Goal: Task Accomplishment & Management: Complete application form

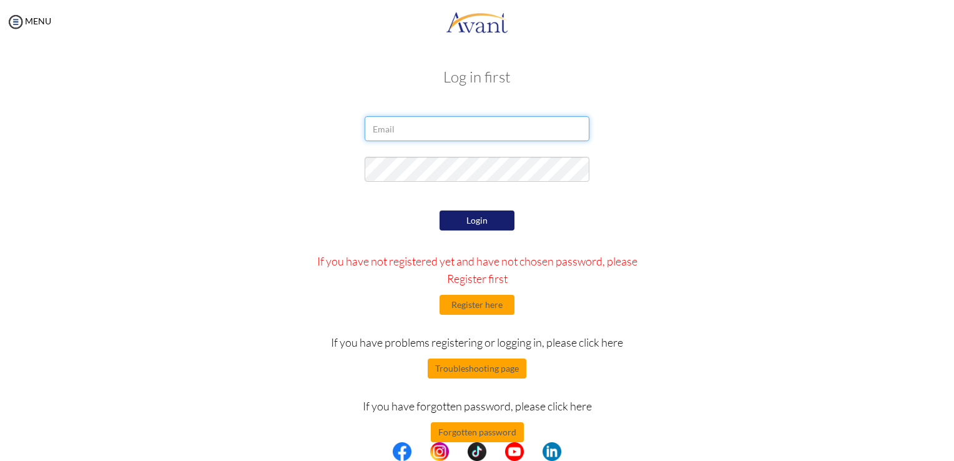
type input "[EMAIL_ADDRESS][DOMAIN_NAME]"
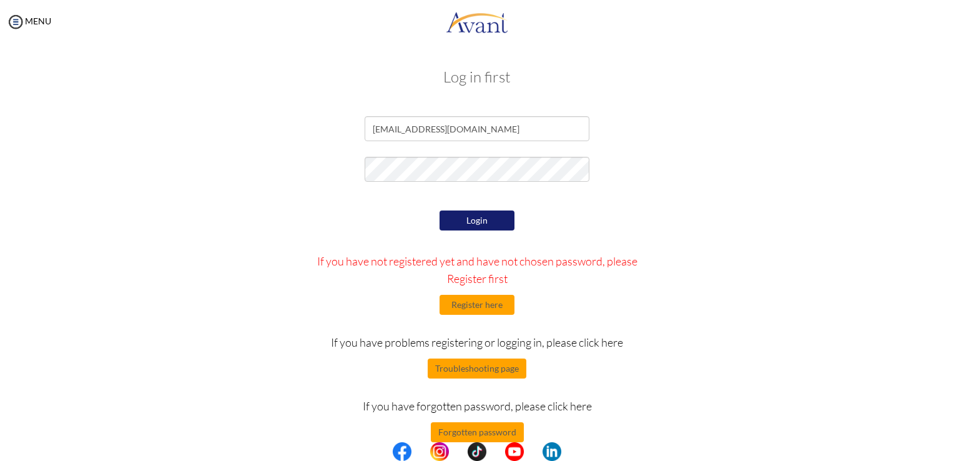
click at [478, 209] on div "Login If you have not registered yet and have not chosen password, please Regis…" at bounding box center [477, 324] width 365 height 235
click at [477, 223] on button "Login" at bounding box center [476, 220] width 75 height 20
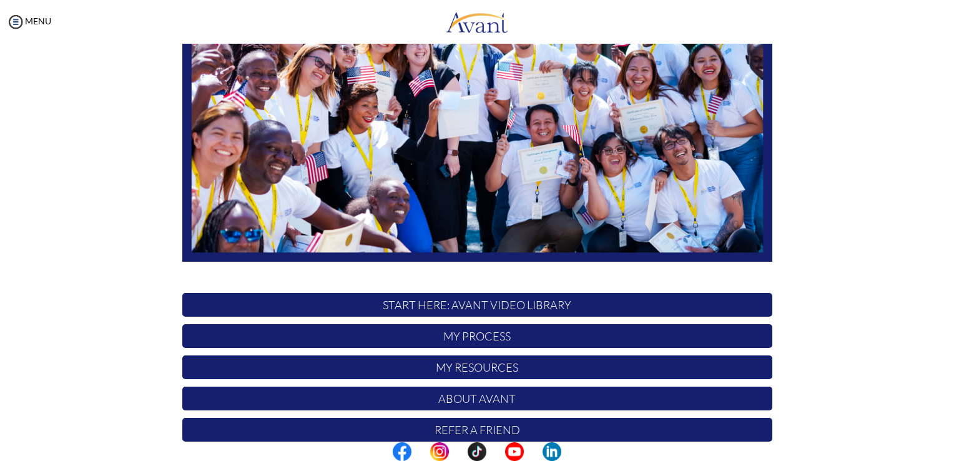
scroll to position [232, 0]
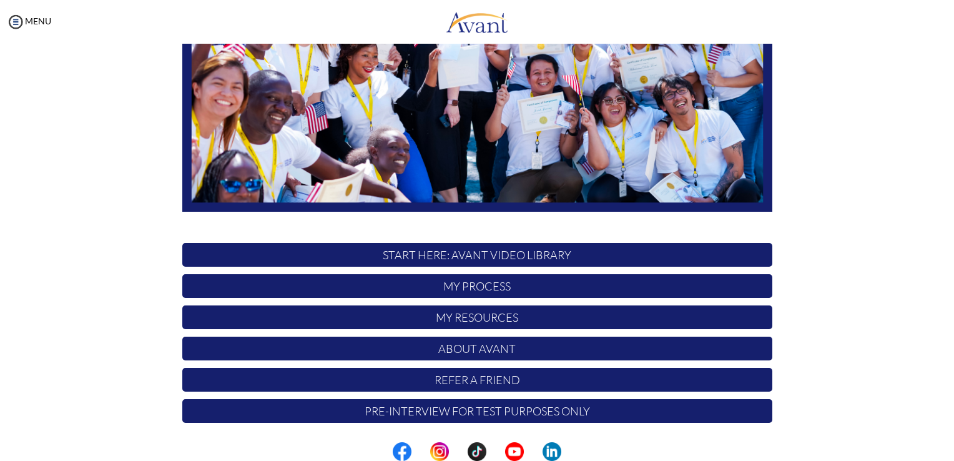
click at [537, 255] on p "START HERE: Avant Video Library" at bounding box center [477, 255] width 590 height 24
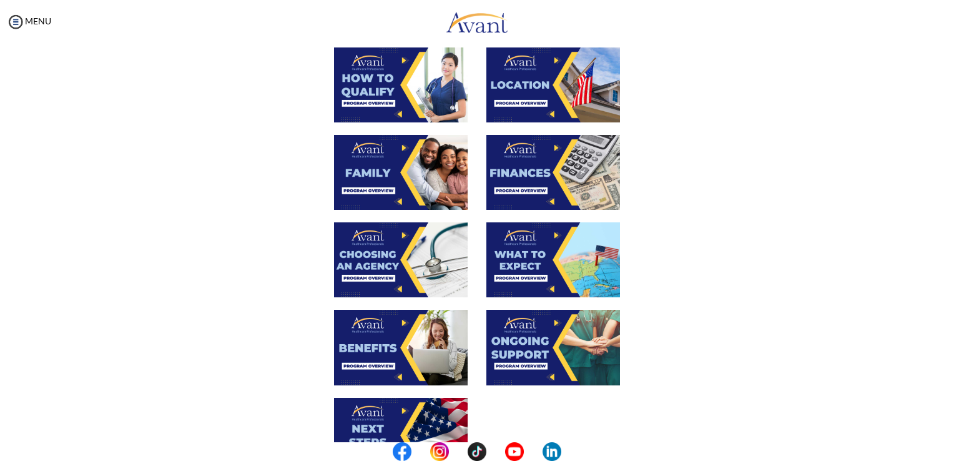
scroll to position [250, 0]
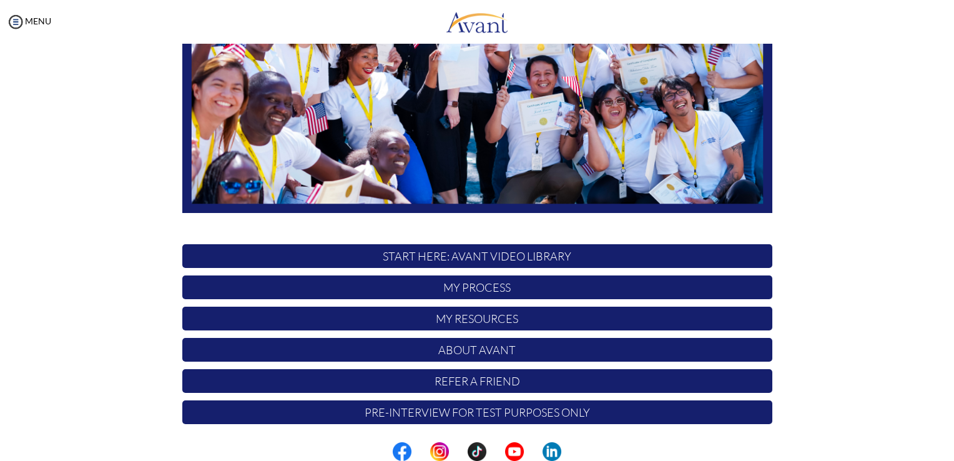
scroll to position [232, 0]
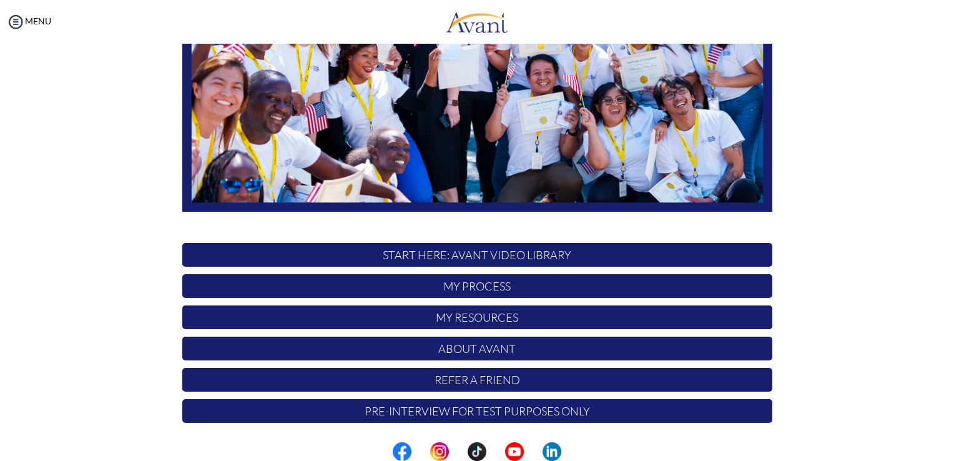
click at [509, 286] on p "My Process" at bounding box center [477, 286] width 590 height 24
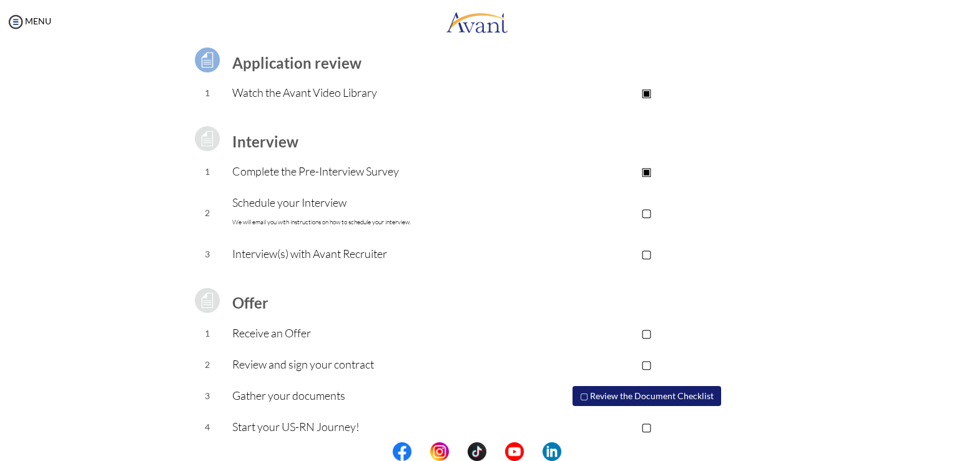
scroll to position [106, 0]
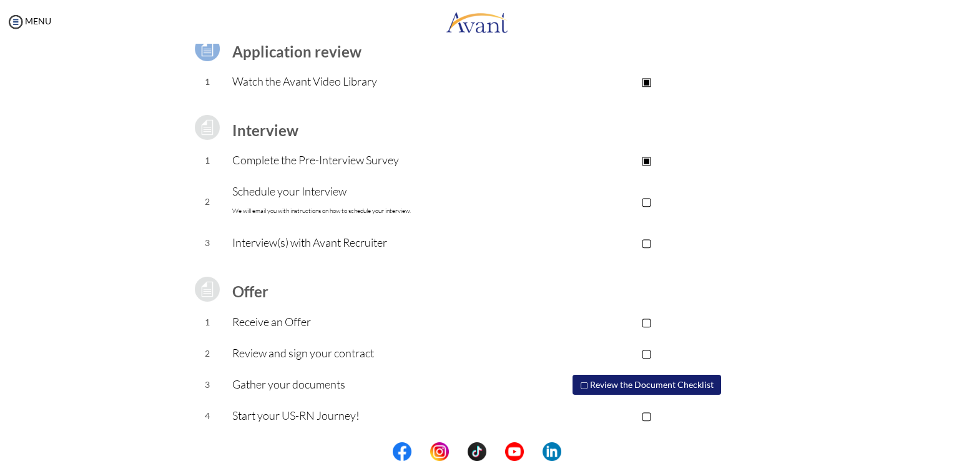
click at [607, 386] on button "▢ Review the Document Checklist" at bounding box center [646, 384] width 149 height 20
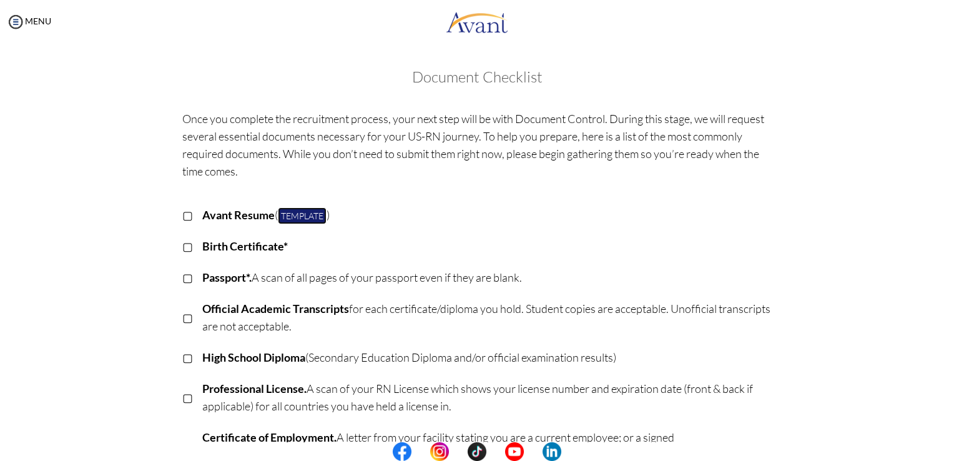
click at [322, 212] on link "Template" at bounding box center [302, 215] width 49 height 17
click at [182, 247] on p "▢" at bounding box center [187, 245] width 11 height 17
click at [182, 245] on p "▣" at bounding box center [187, 245] width 11 height 17
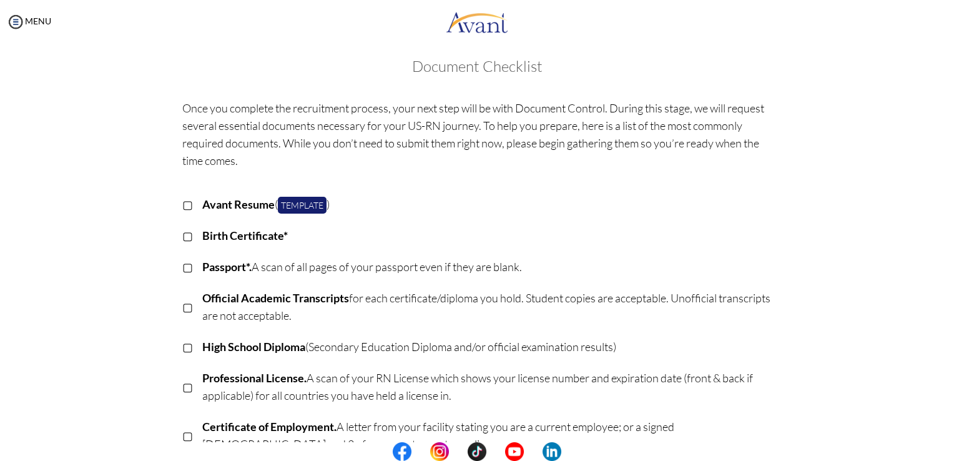
scroll to position [0, 0]
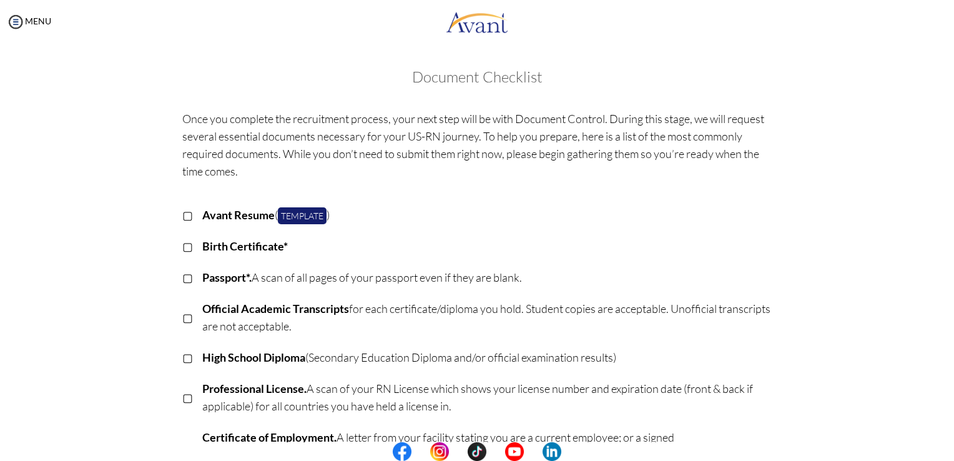
click at [12, 17] on body "Maintenance break. Please come back in 2 hours. MENU My Status What is the next…" at bounding box center [477, 230] width 954 height 461
click at [12, 17] on img at bounding box center [15, 21] width 19 height 19
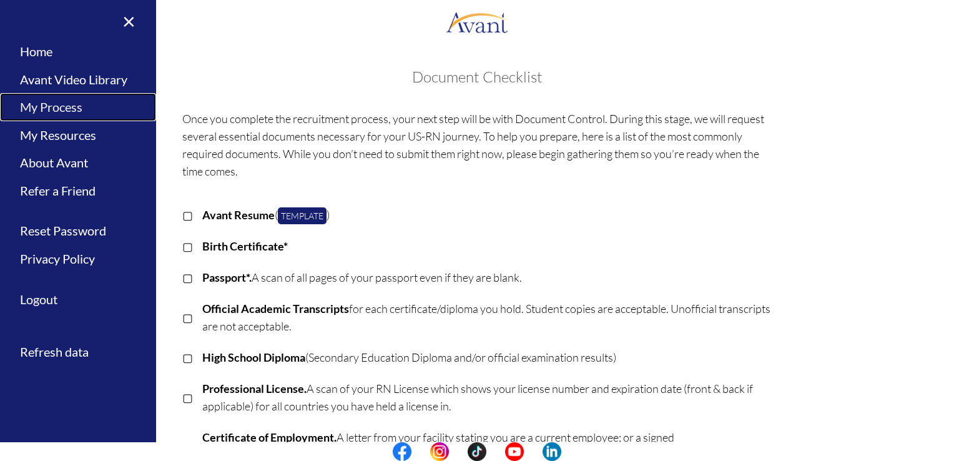
click at [77, 105] on link "My Process" at bounding box center [78, 107] width 156 height 28
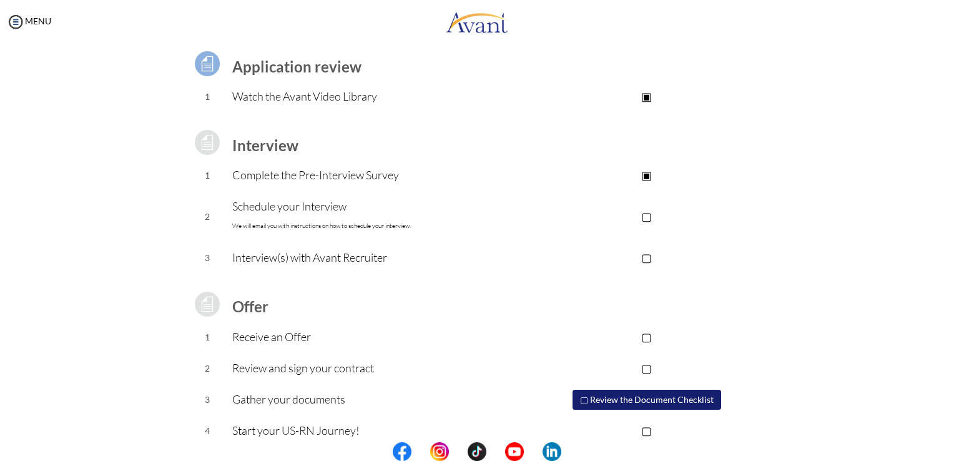
scroll to position [106, 0]
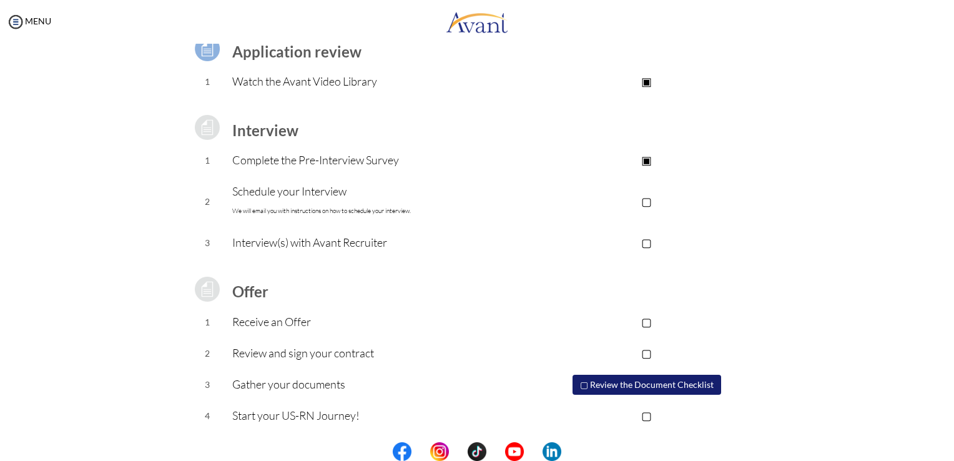
click at [654, 203] on p "▢" at bounding box center [646, 200] width 250 height 17
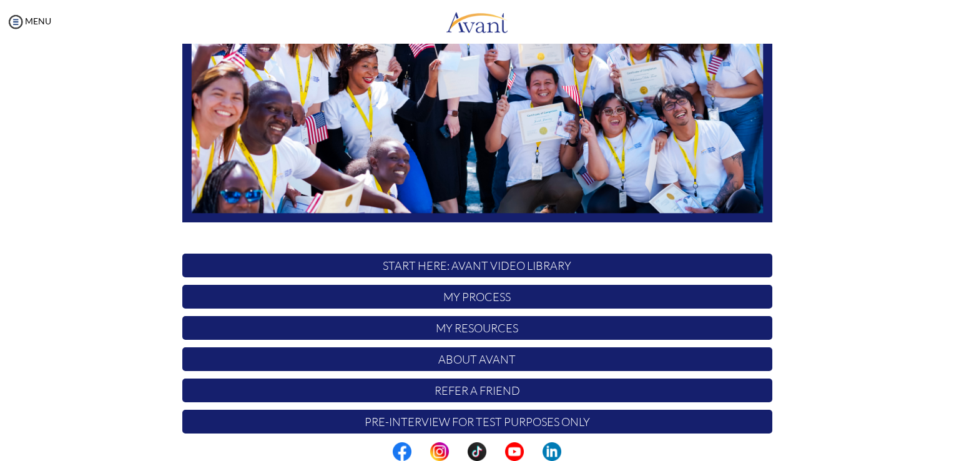
scroll to position [232, 0]
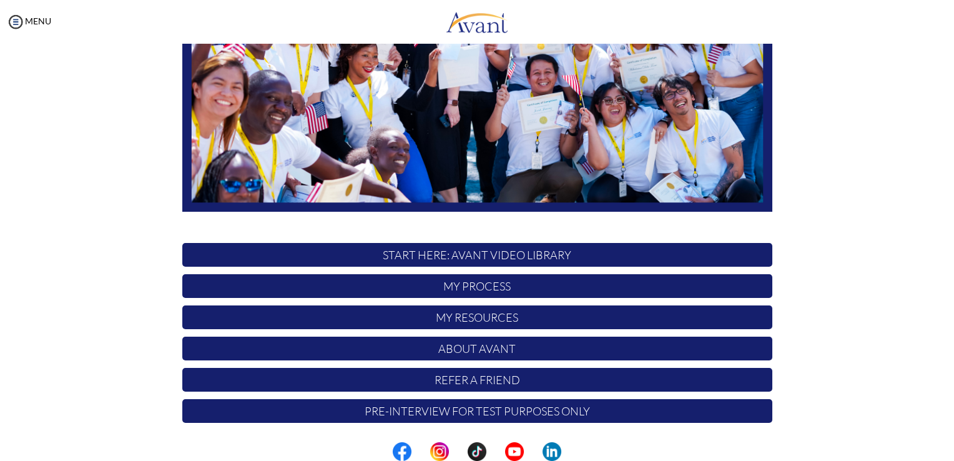
click at [502, 318] on p "My Resources" at bounding box center [477, 317] width 590 height 24
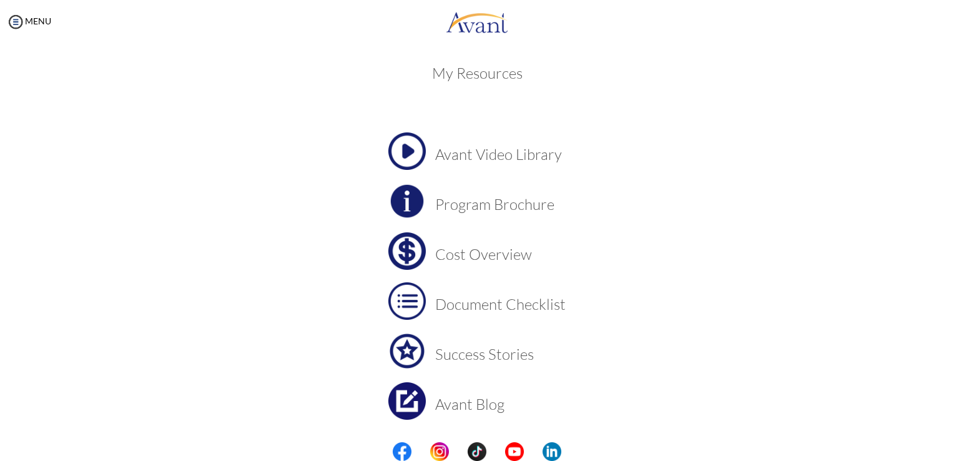
scroll to position [2, 0]
click at [408, 156] on img at bounding box center [406, 152] width 37 height 37
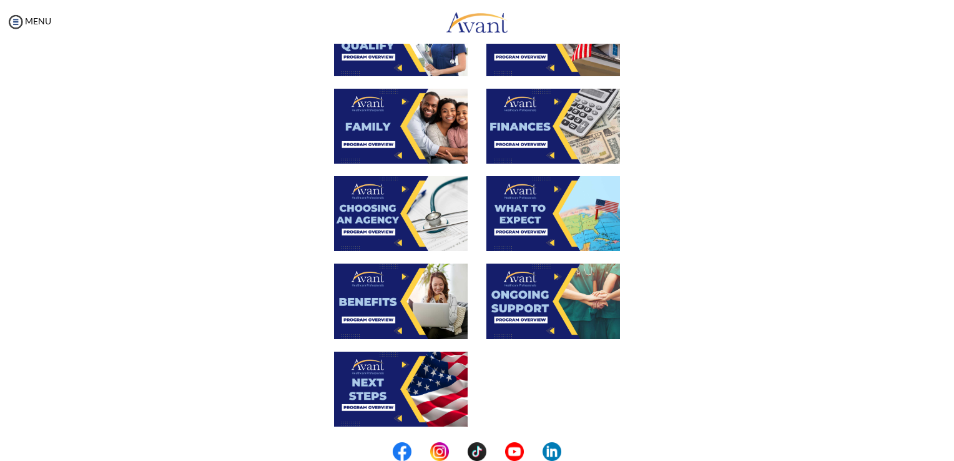
scroll to position [397, 0]
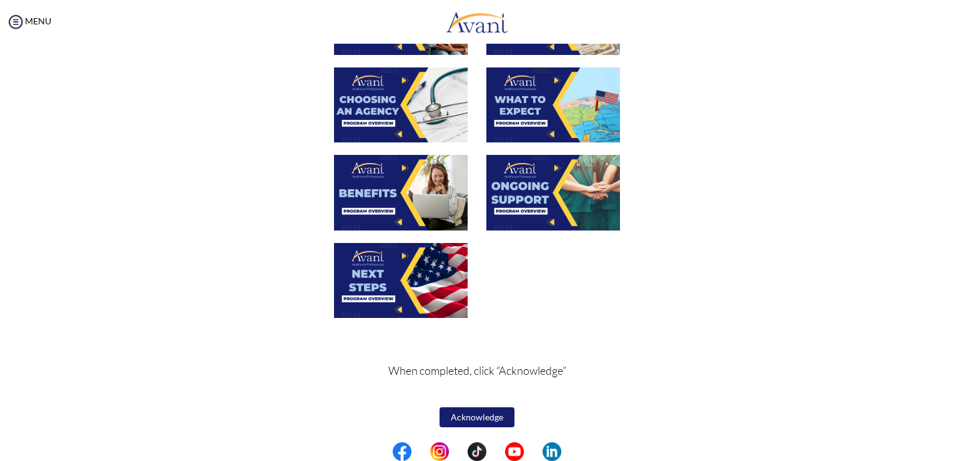
click at [481, 413] on button "Acknowledge" at bounding box center [476, 417] width 75 height 20
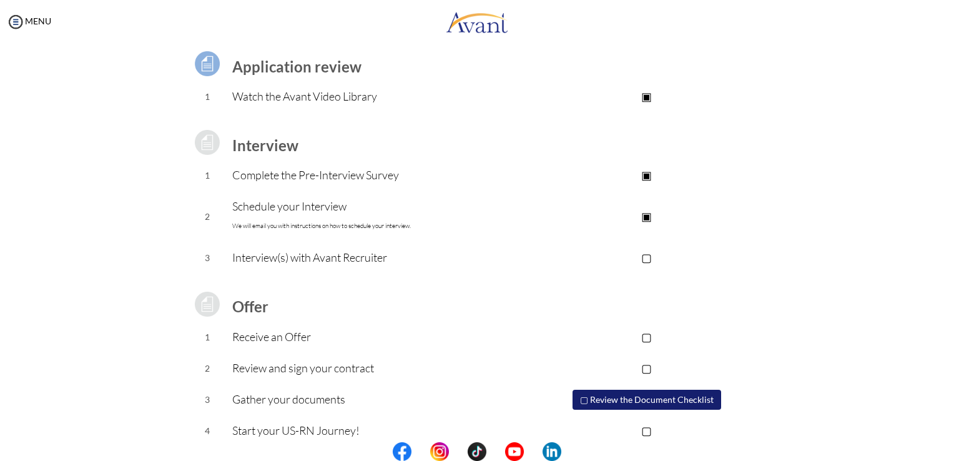
scroll to position [106, 0]
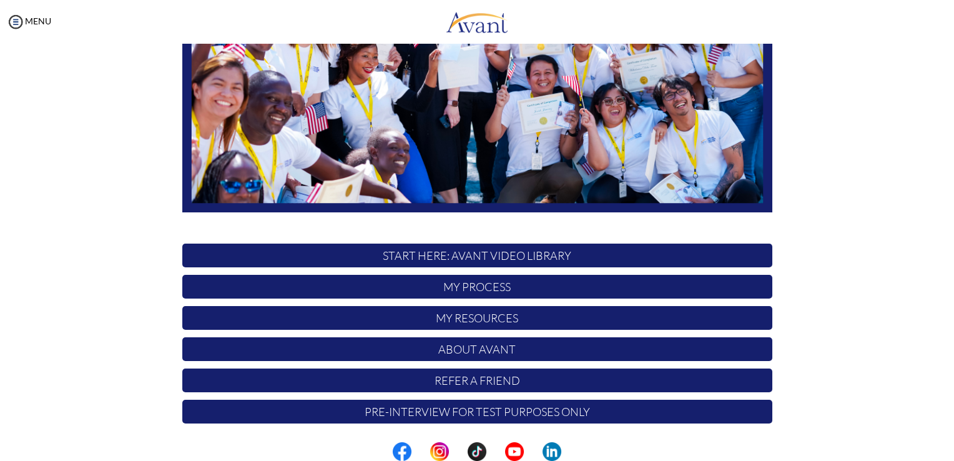
scroll to position [232, 0]
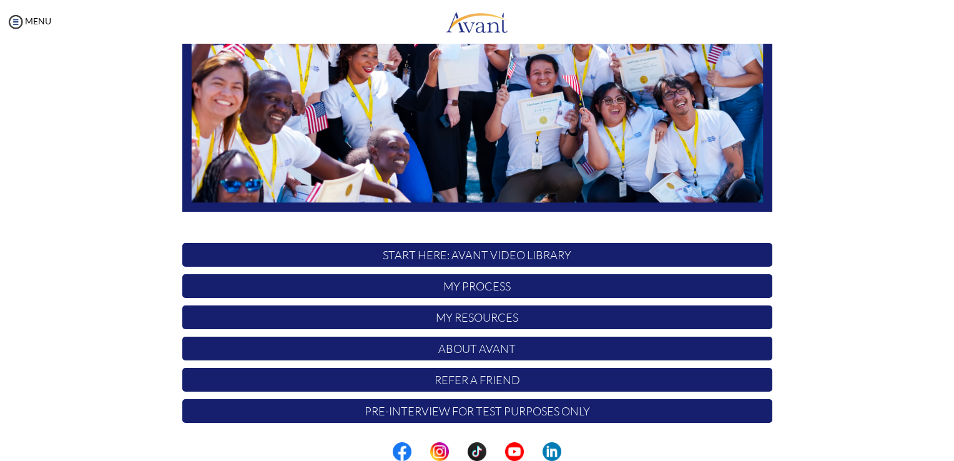
click at [504, 255] on p "START HERE: Avant Video Library" at bounding box center [477, 255] width 590 height 24
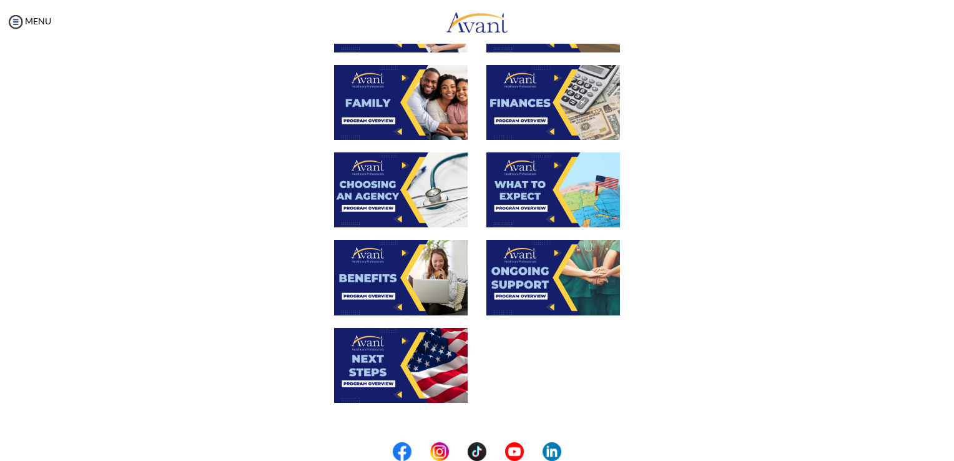
scroll to position [333, 0]
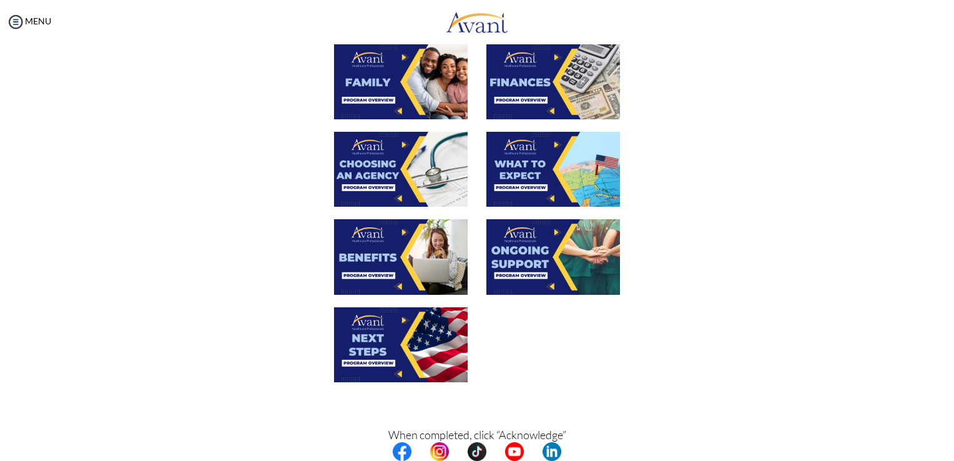
click at [376, 253] on img at bounding box center [401, 256] width 134 height 75
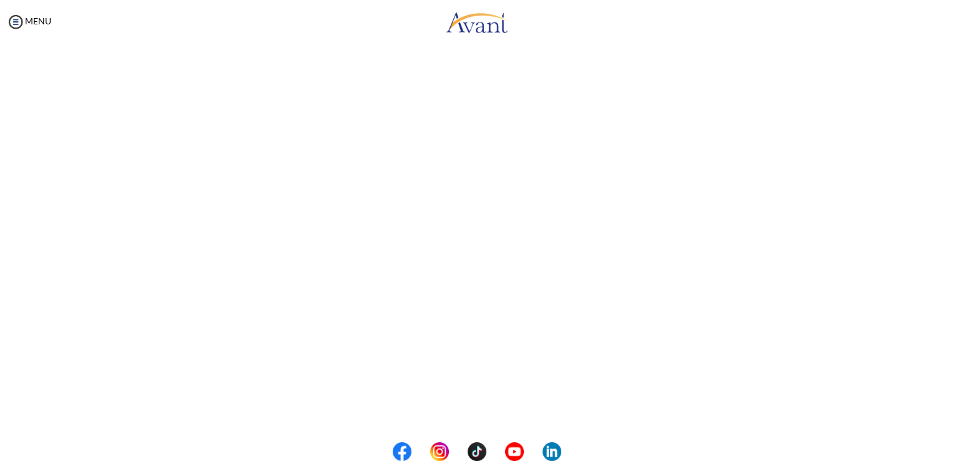
scroll to position [208, 0]
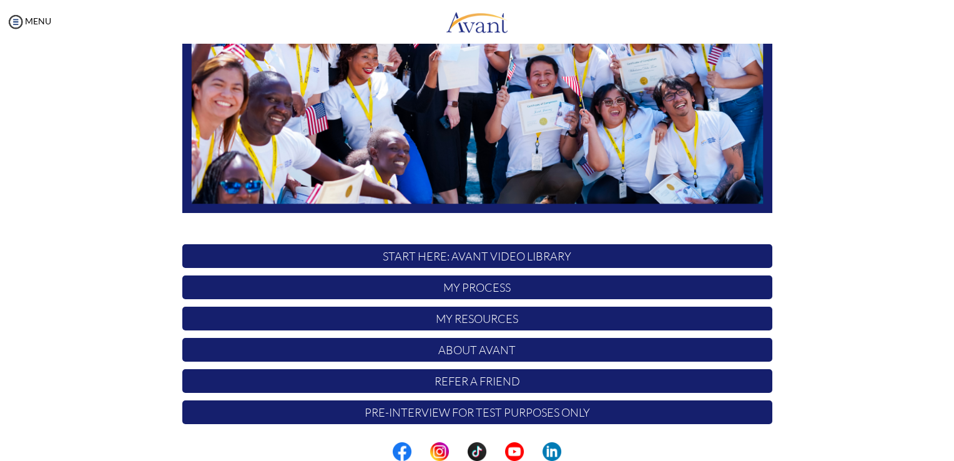
scroll to position [232, 0]
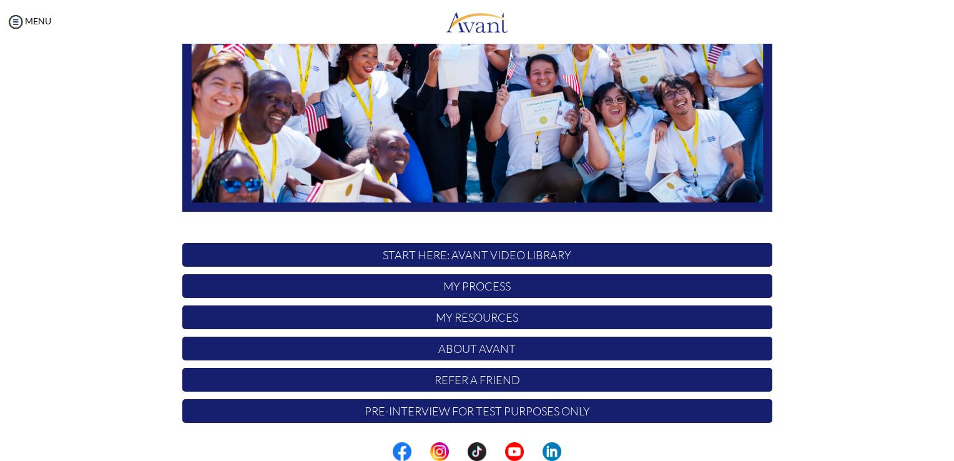
click at [519, 283] on p "My Process" at bounding box center [477, 286] width 590 height 24
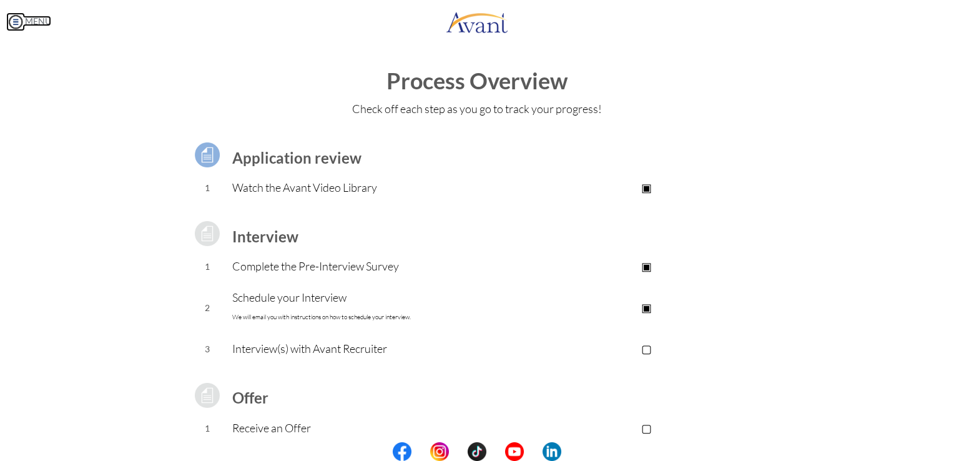
click at [15, 15] on img at bounding box center [15, 21] width 19 height 19
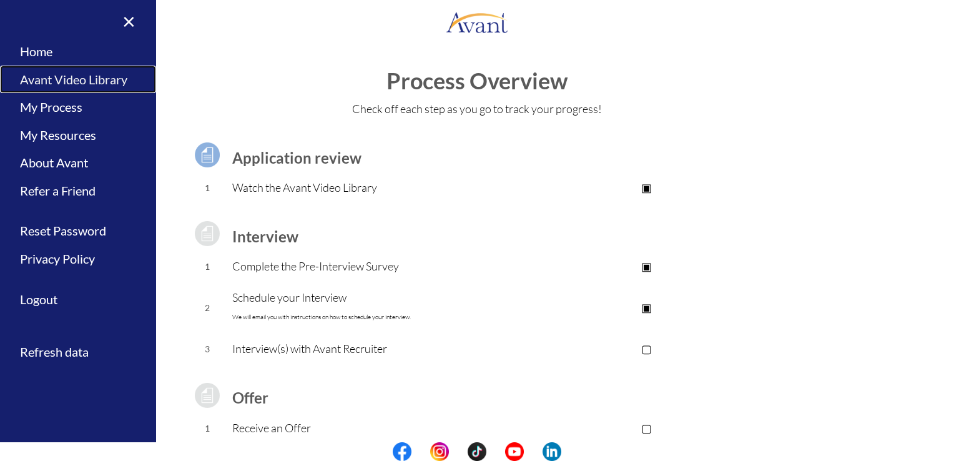
click at [77, 81] on link "Avant Video Library" at bounding box center [78, 80] width 156 height 28
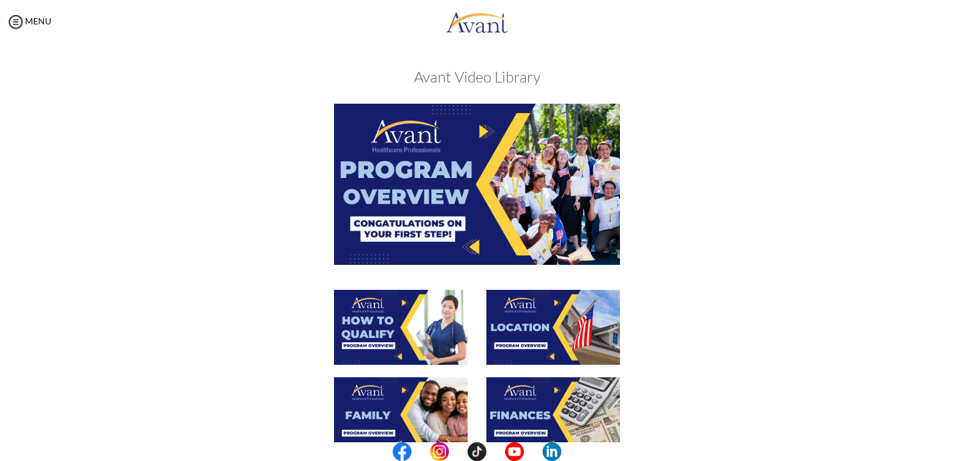
click at [541, 343] on img at bounding box center [553, 327] width 134 height 75
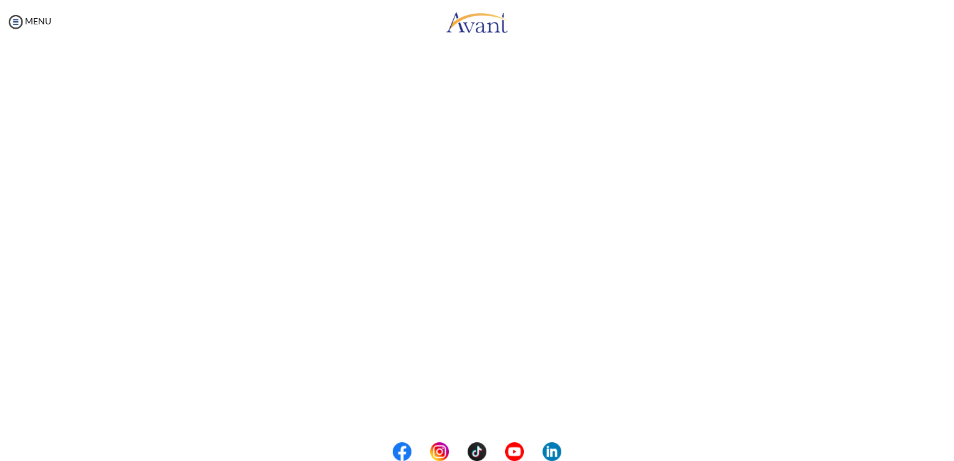
scroll to position [111, 0]
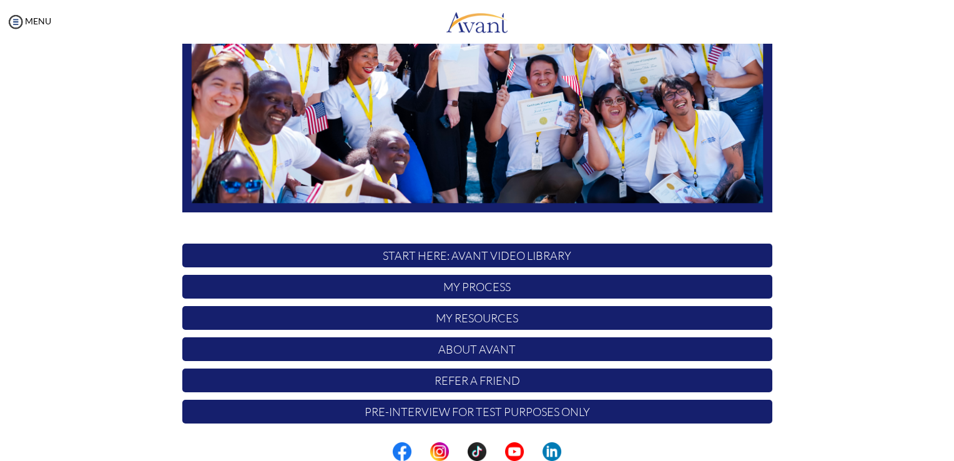
scroll to position [232, 0]
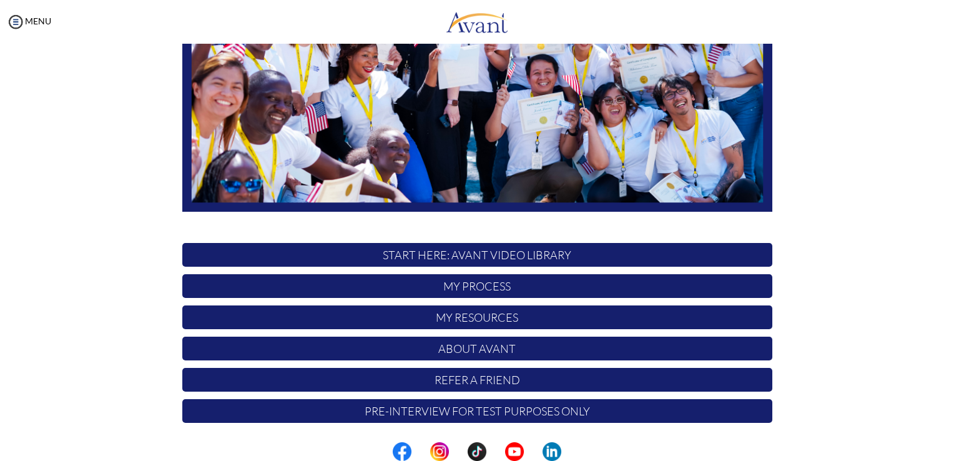
click at [513, 256] on p "START HERE: Avant Video Library" at bounding box center [477, 255] width 590 height 24
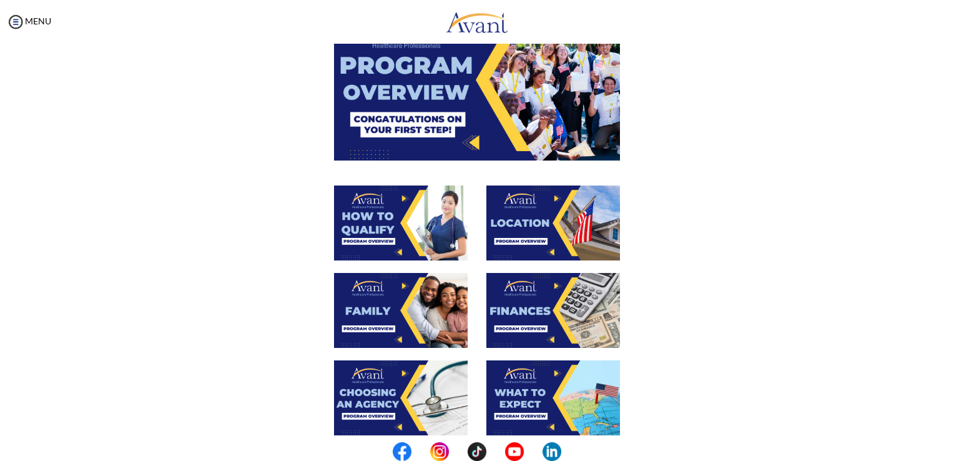
scroll to position [125, 0]
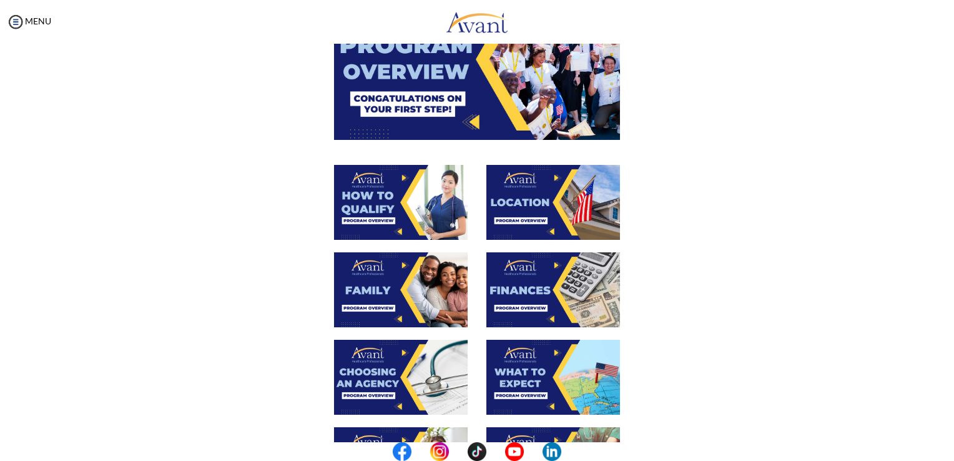
click at [513, 256] on img at bounding box center [553, 289] width 134 height 75
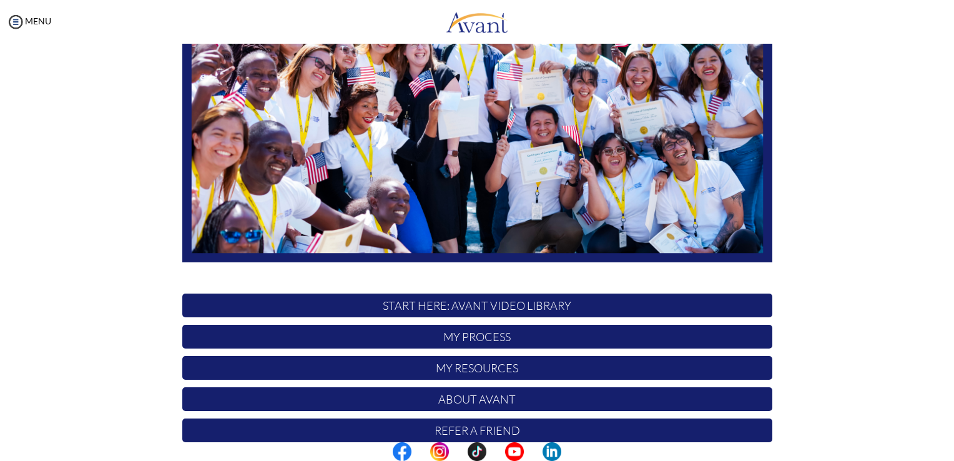
scroll to position [232, 0]
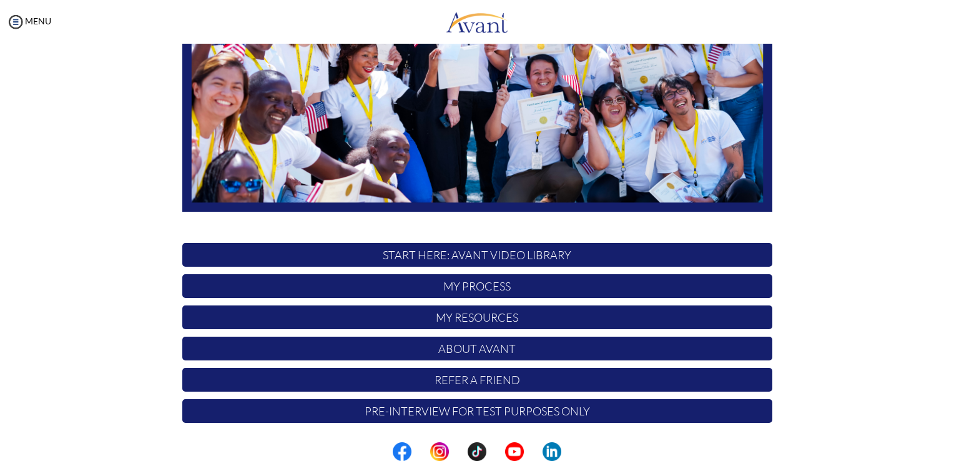
click at [499, 290] on p "My Process" at bounding box center [477, 286] width 590 height 24
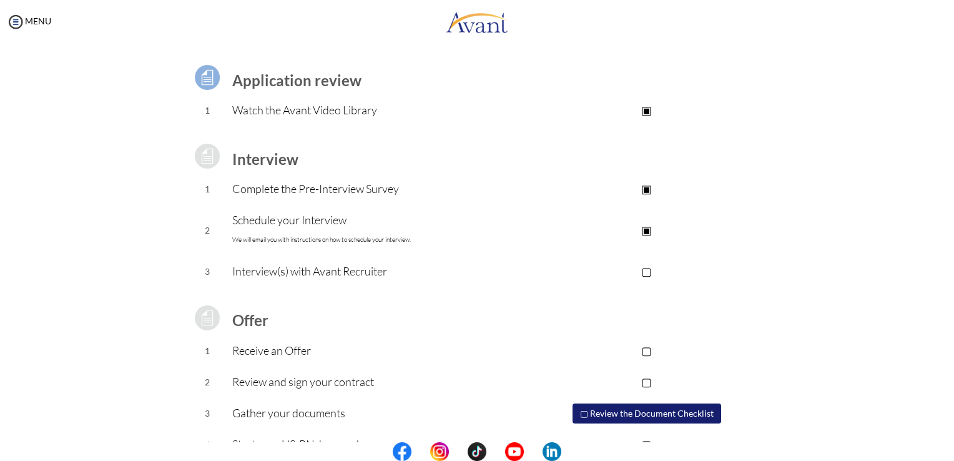
scroll to position [106, 0]
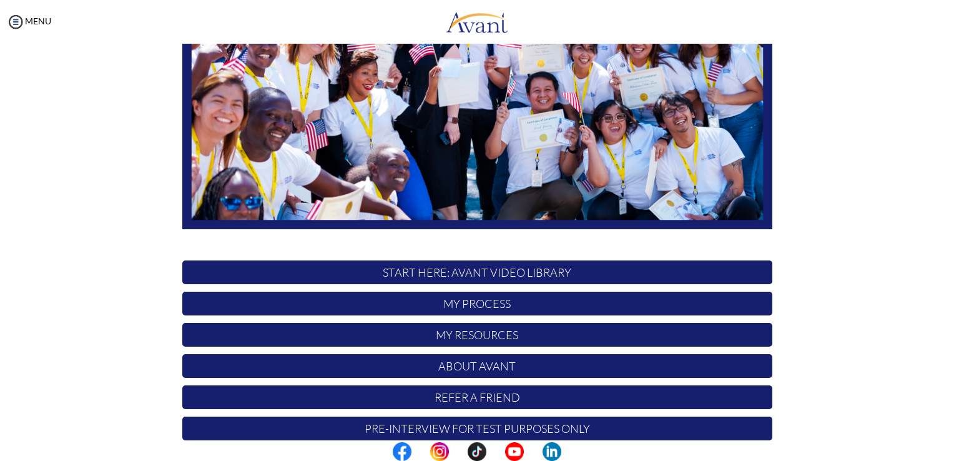
scroll to position [232, 0]
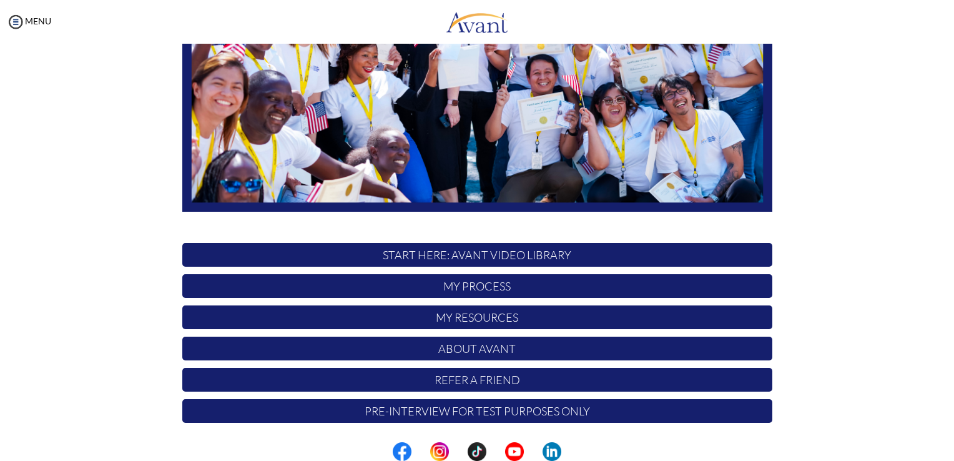
click at [528, 407] on p "Pre-Interview for test purposes only" at bounding box center [477, 411] width 590 height 24
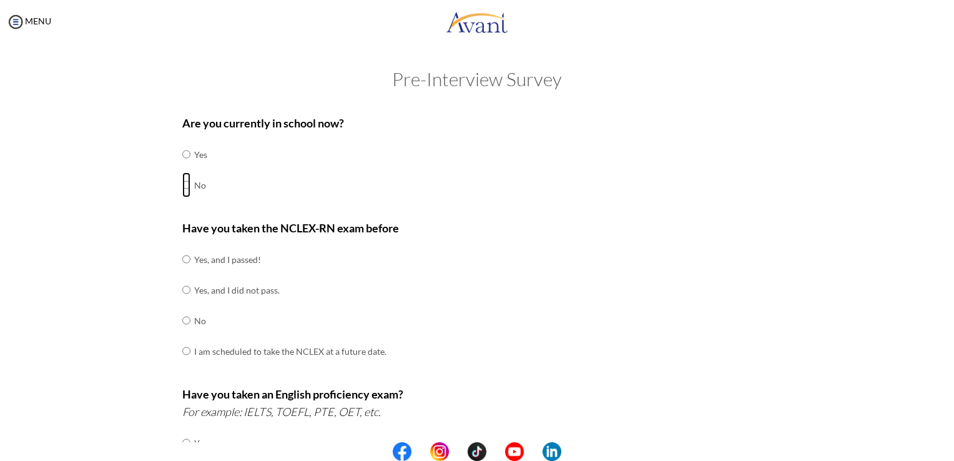
click at [182, 184] on input "radio" at bounding box center [186, 184] width 8 height 25
radio input "true"
click at [182, 261] on input "radio" at bounding box center [186, 259] width 8 height 25
radio input "true"
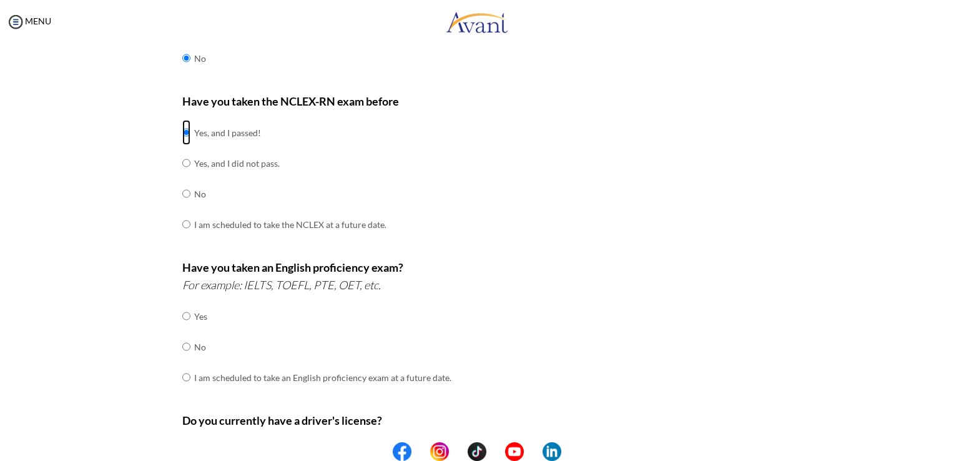
scroll to position [166, 0]
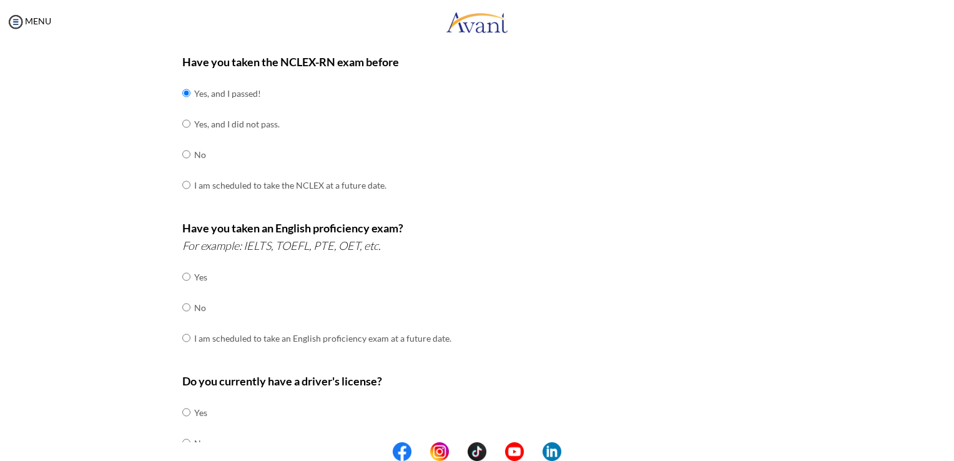
click at [174, 303] on div "Are you currently in school now? Yes No Have you taken the NCLEX-RN exam before…" at bounding box center [477, 272] width 608 height 660
click at [182, 335] on input "radio" at bounding box center [186, 337] width 8 height 25
radio input "true"
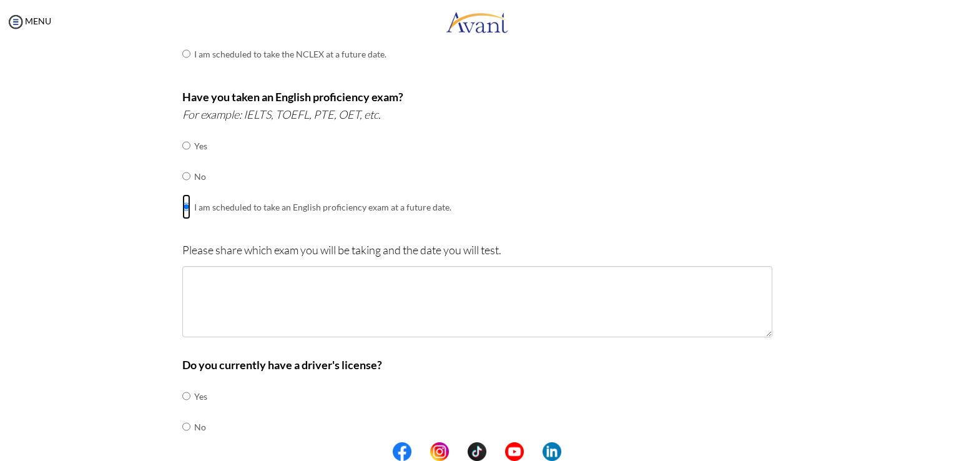
scroll to position [333, 0]
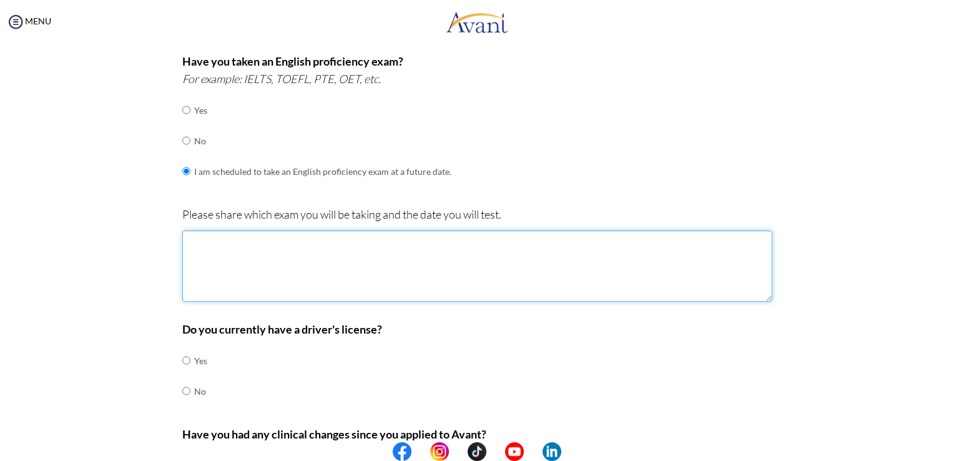
click at [322, 273] on textarea at bounding box center [477, 265] width 590 height 71
type textarea "2"
type textarea "s"
type textarea "d"
type textarea "Dec 5"
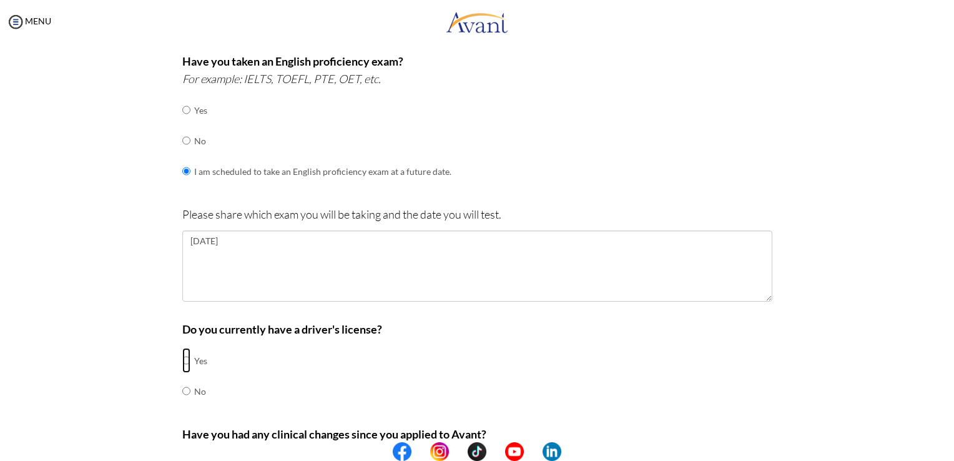
click at [182, 359] on input "radio" at bounding box center [186, 360] width 8 height 25
radio input "true"
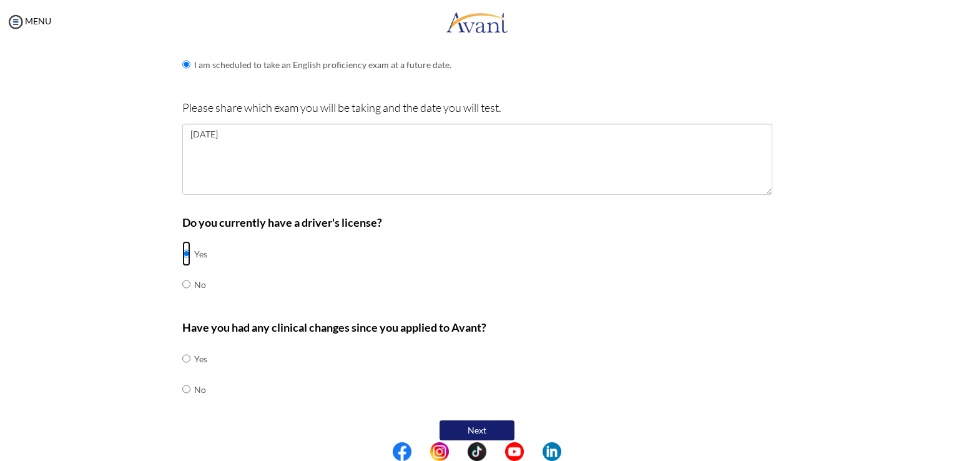
scroll to position [451, 0]
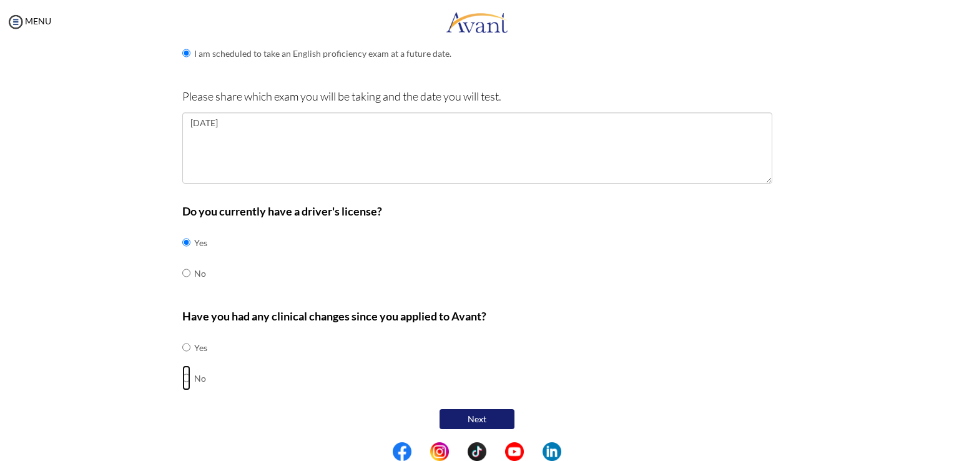
click at [182, 379] on input "radio" at bounding box center [186, 377] width 8 height 25
radio input "true"
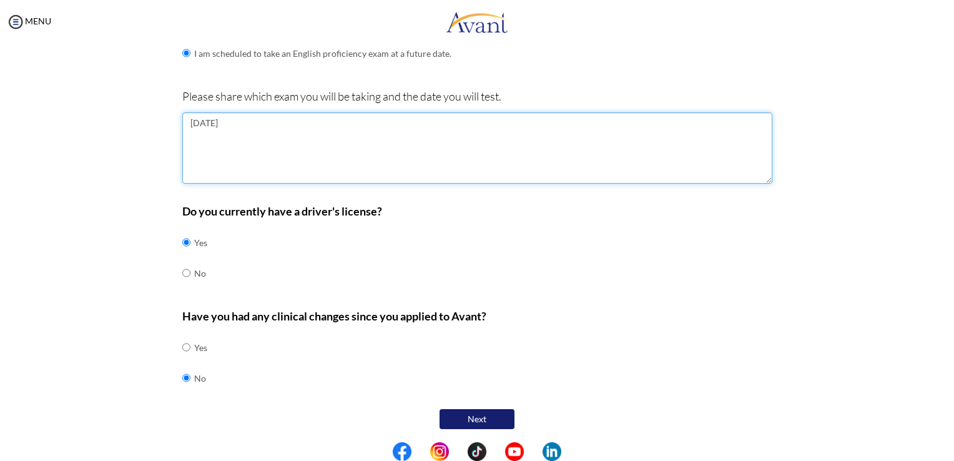
click at [385, 145] on textarea "Dec 5" at bounding box center [477, 147] width 590 height 71
click at [182, 119] on textarea "Dec 5" at bounding box center [477, 147] width 590 height 71
type textarea "IELTs test - Dec 5"
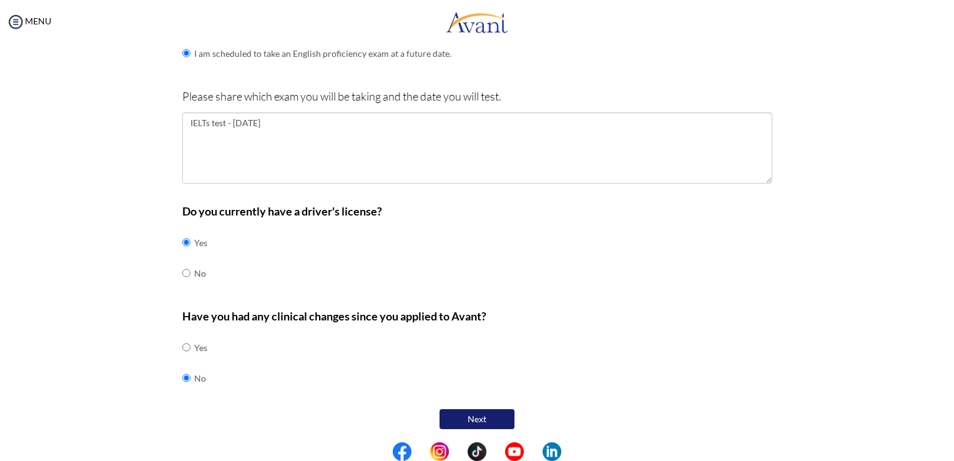
click at [461, 416] on button "Next" at bounding box center [476, 419] width 75 height 20
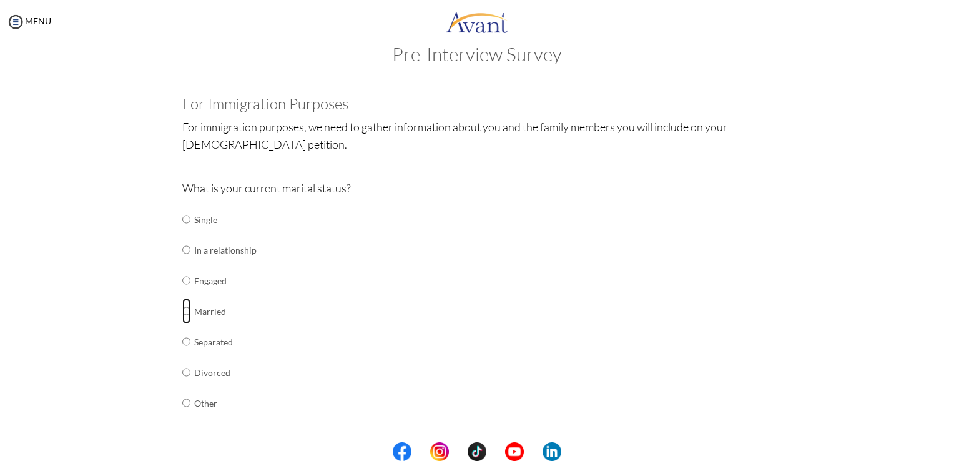
click at [182, 305] on input "radio" at bounding box center [186, 310] width 8 height 25
radio input "true"
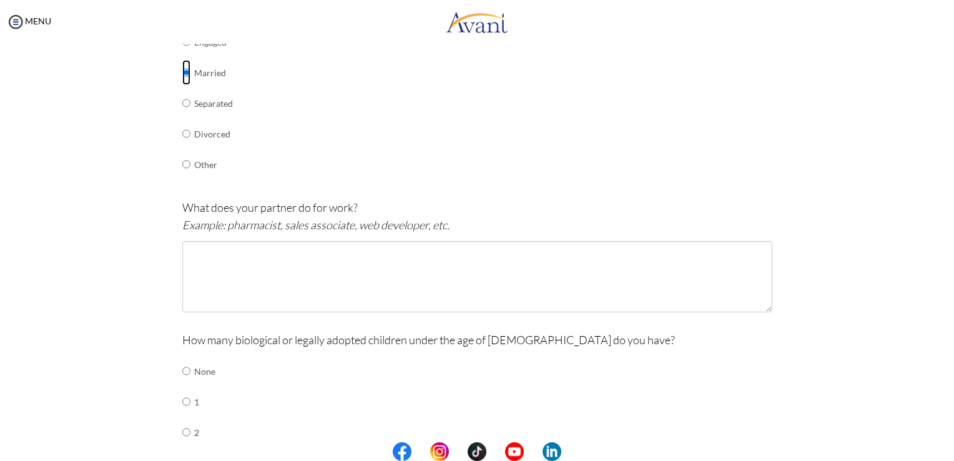
scroll to position [275, 0]
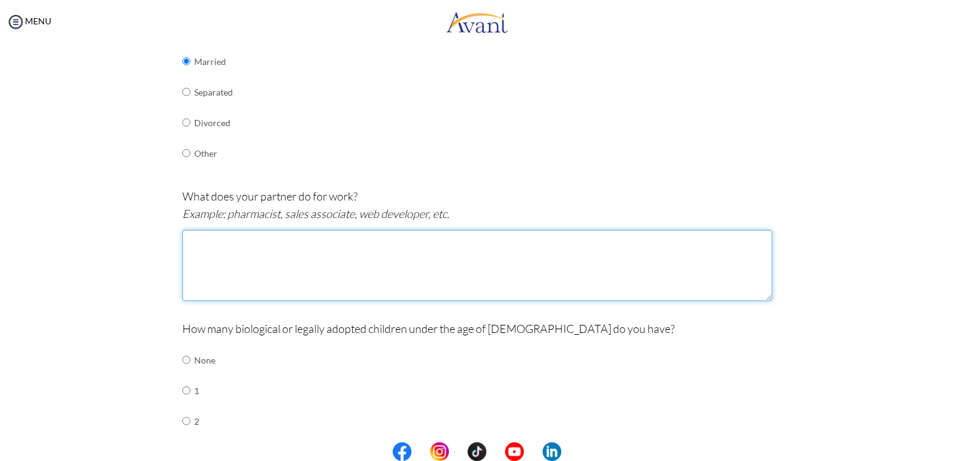
click at [322, 273] on textarea at bounding box center [477, 265] width 590 height 71
type textarea "I"
type textarea "s"
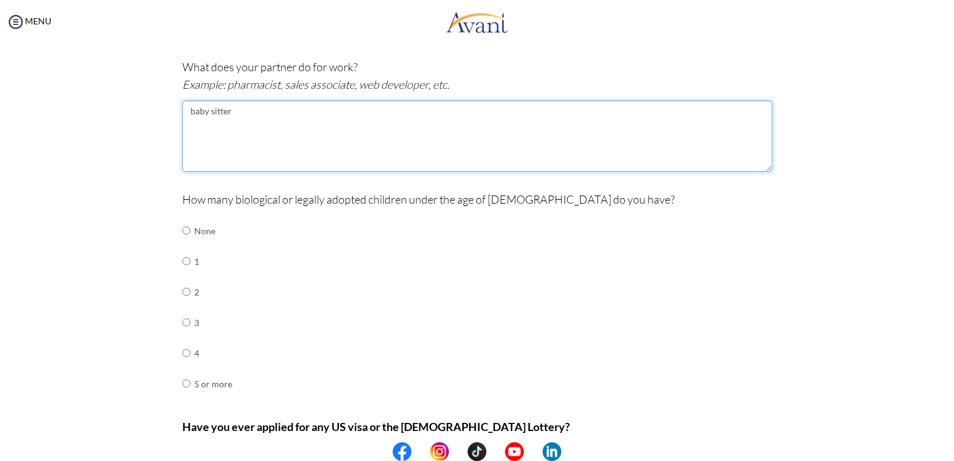
scroll to position [441, 0]
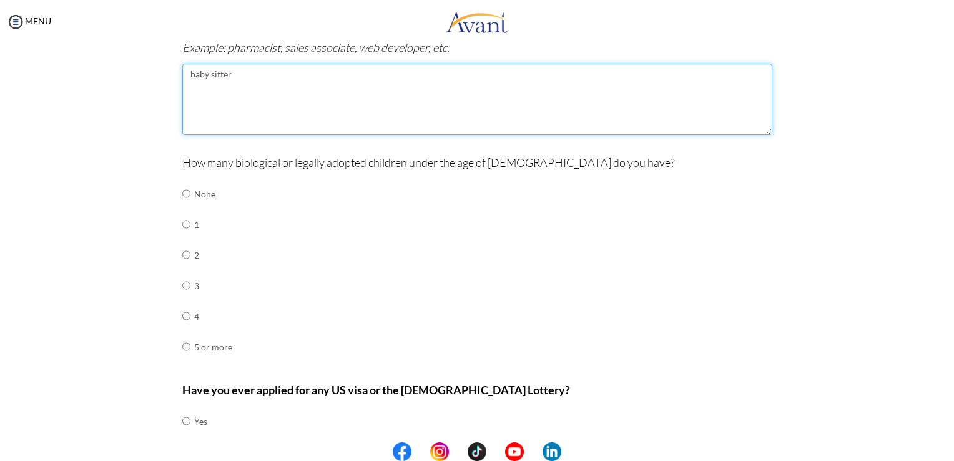
type textarea "baby sitter"
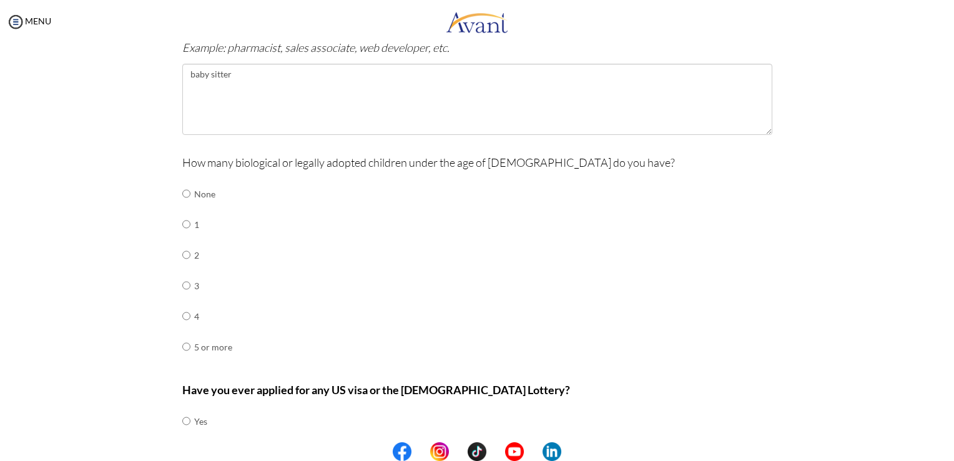
click at [190, 196] on td at bounding box center [192, 193] width 4 height 31
click at [182, 190] on input "radio" at bounding box center [186, 193] width 8 height 25
radio input "true"
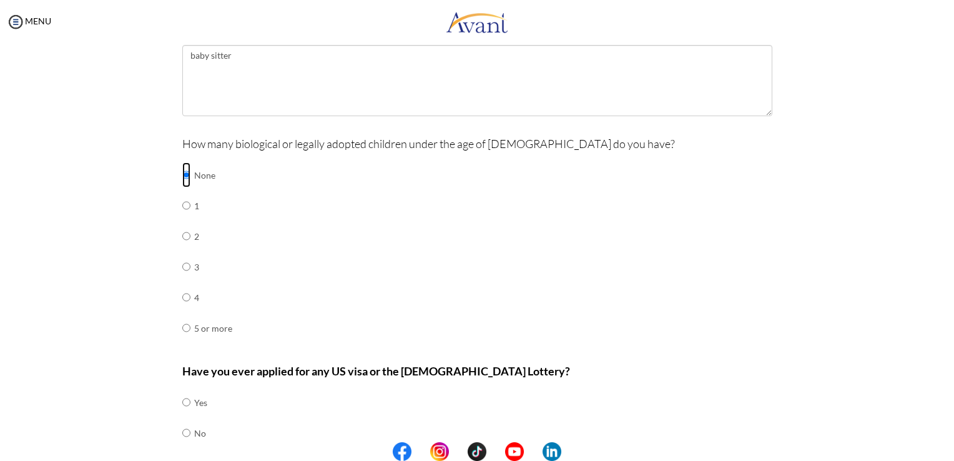
scroll to position [514, 0]
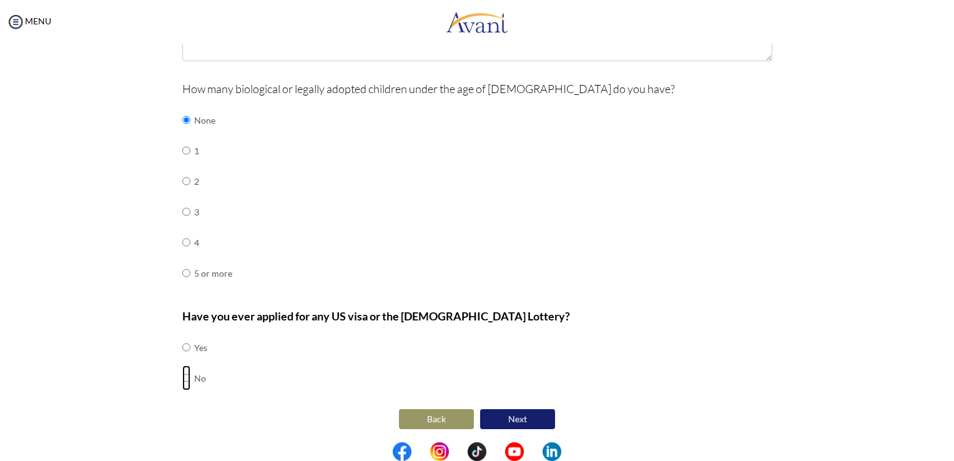
click at [182, 376] on input "radio" at bounding box center [186, 377] width 8 height 25
radio input "true"
click at [512, 416] on button "Next" at bounding box center [517, 419] width 75 height 20
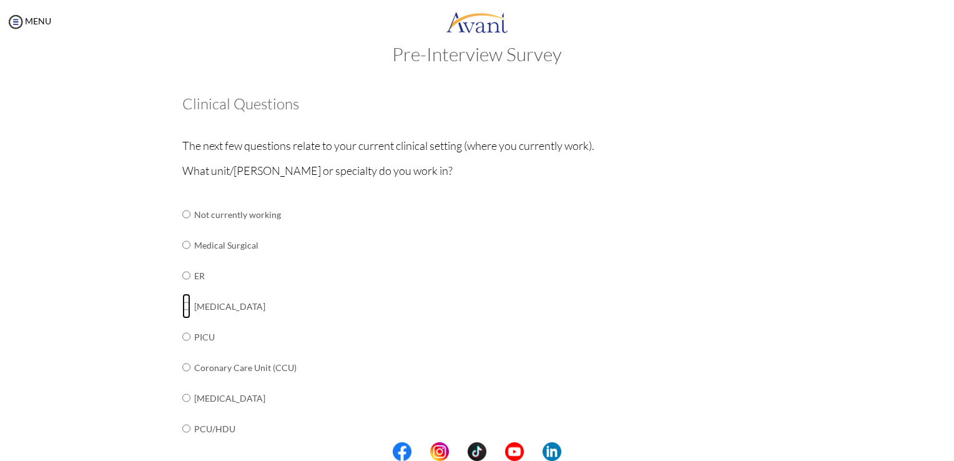
click at [182, 306] on input "radio" at bounding box center [186, 305] width 8 height 25
radio input "true"
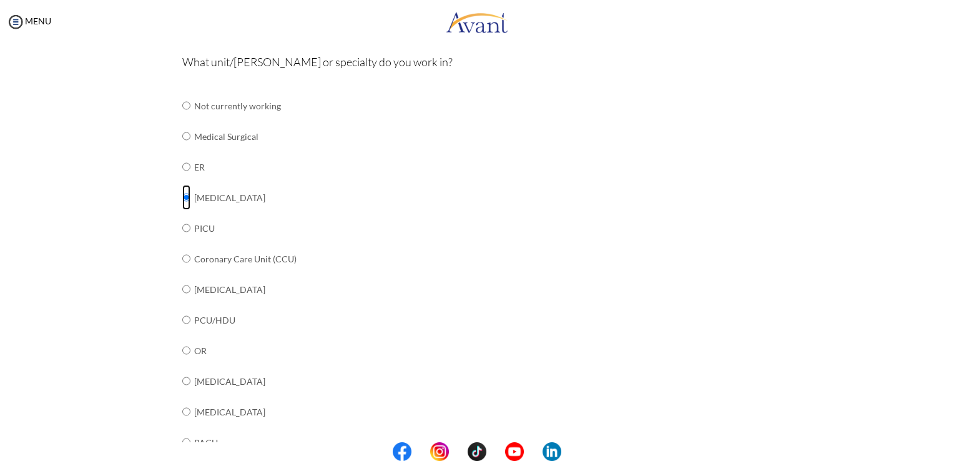
scroll to position [150, 0]
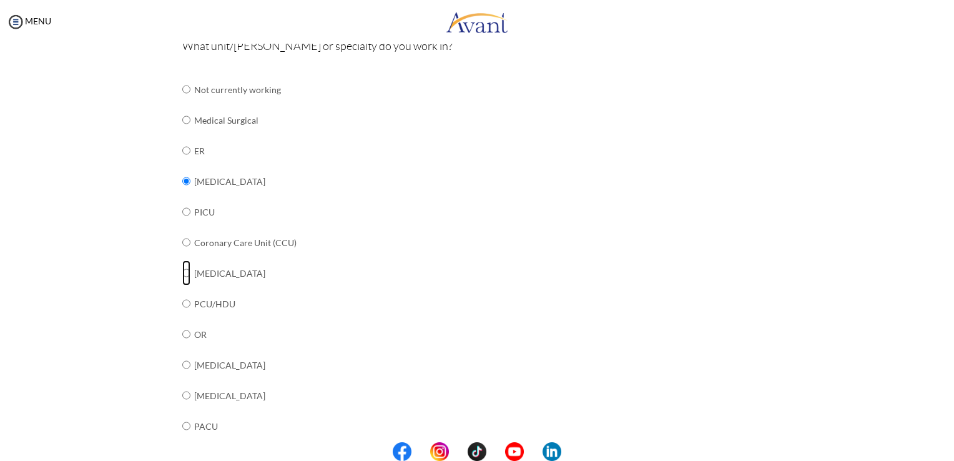
click at [182, 274] on input "radio" at bounding box center [186, 272] width 8 height 25
radio input "true"
click at [182, 181] on input "radio" at bounding box center [186, 180] width 8 height 25
radio input "true"
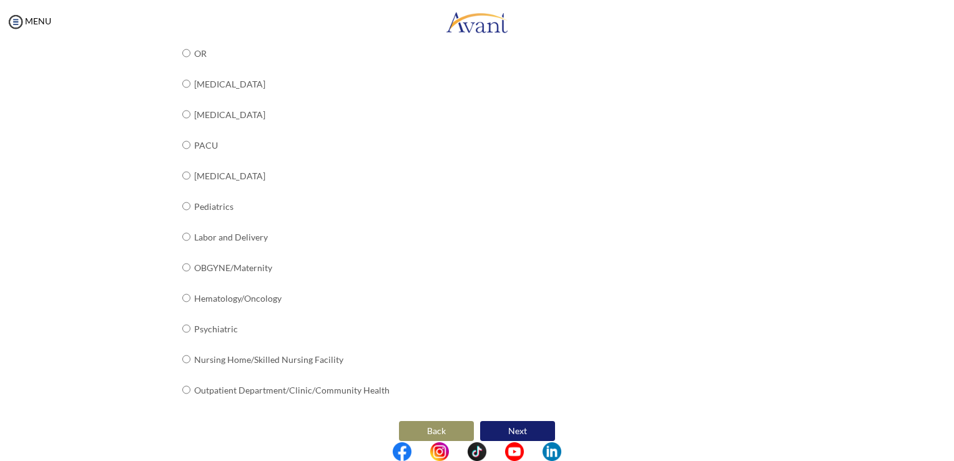
scroll to position [442, 0]
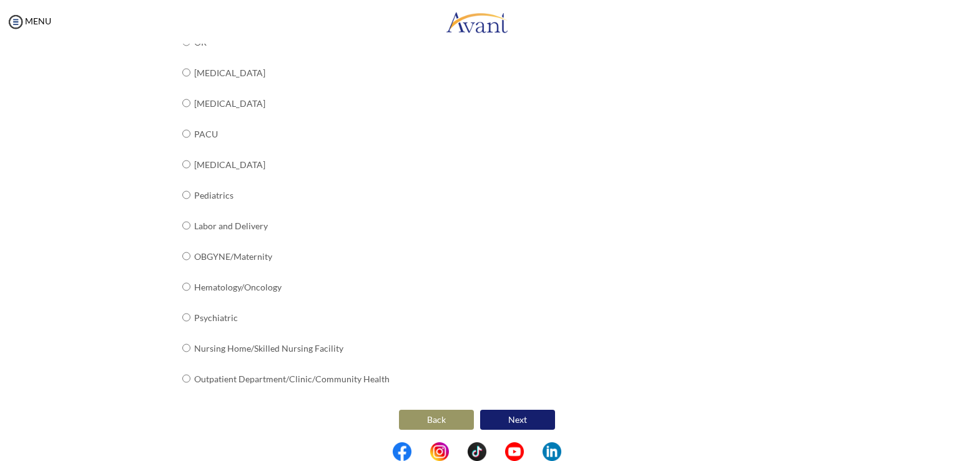
click at [508, 413] on button "Next" at bounding box center [517, 419] width 75 height 20
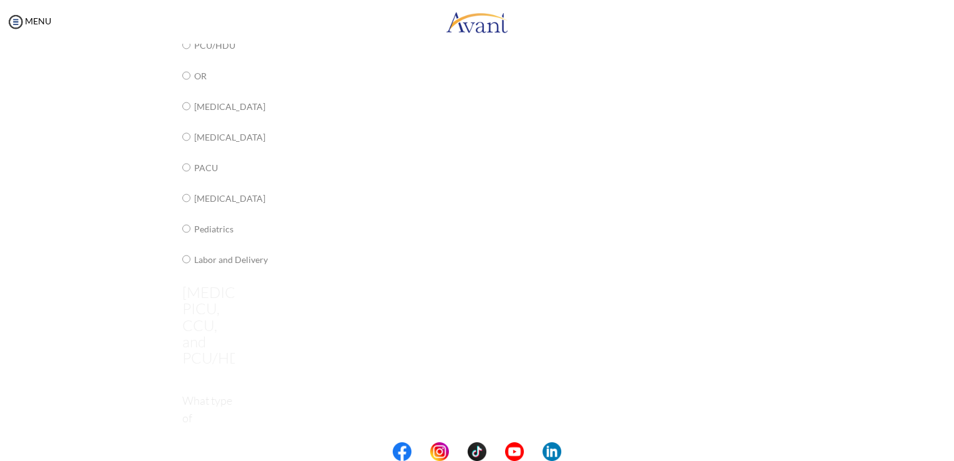
scroll to position [25, 0]
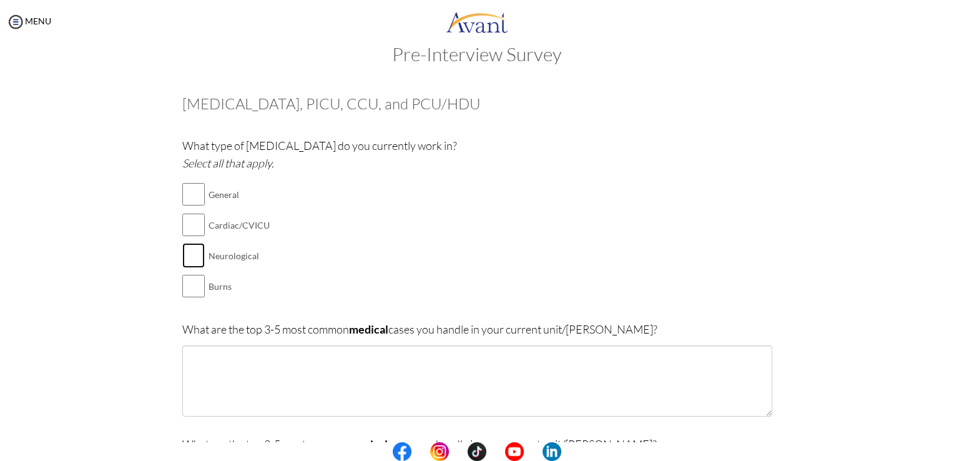
drag, startPoint x: 190, startPoint y: 256, endPoint x: 195, endPoint y: 278, distance: 22.4
click at [190, 257] on input "checkbox" at bounding box center [193, 255] width 22 height 25
checkbox input "true"
click at [195, 278] on input "checkbox" at bounding box center [193, 285] width 22 height 25
checkbox input "true"
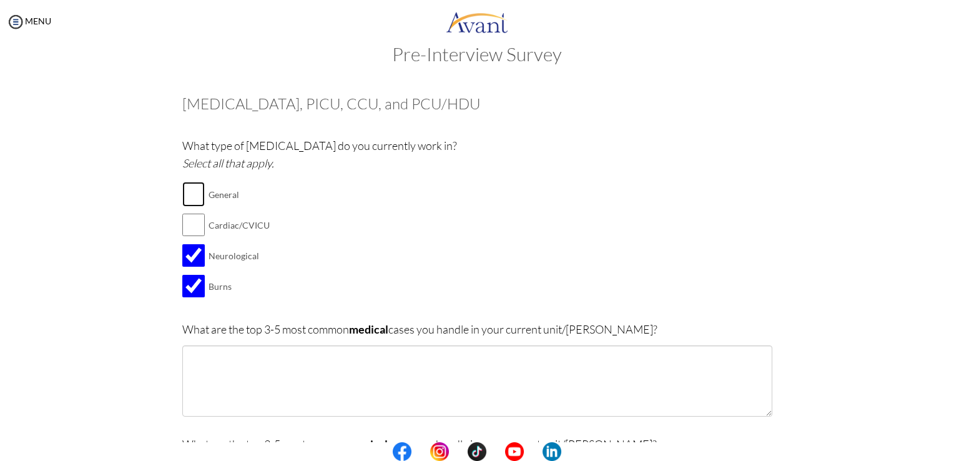
click at [190, 190] on input "checkbox" at bounding box center [193, 194] width 22 height 25
checkbox input "true"
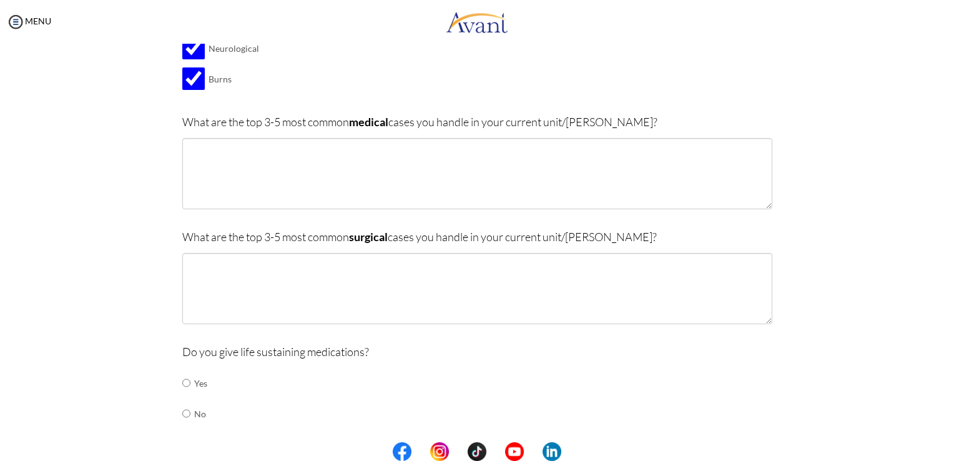
scroll to position [233, 0]
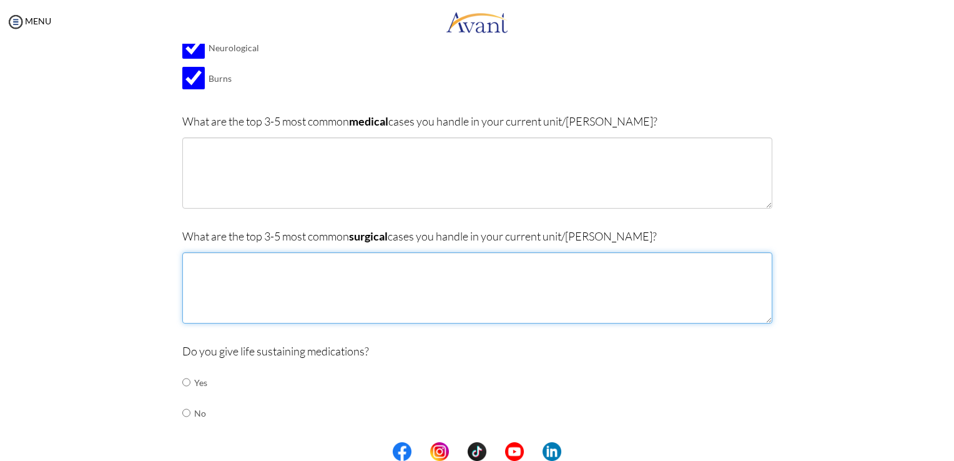
click at [483, 298] on textarea at bounding box center [477, 287] width 590 height 71
type textarea "r"
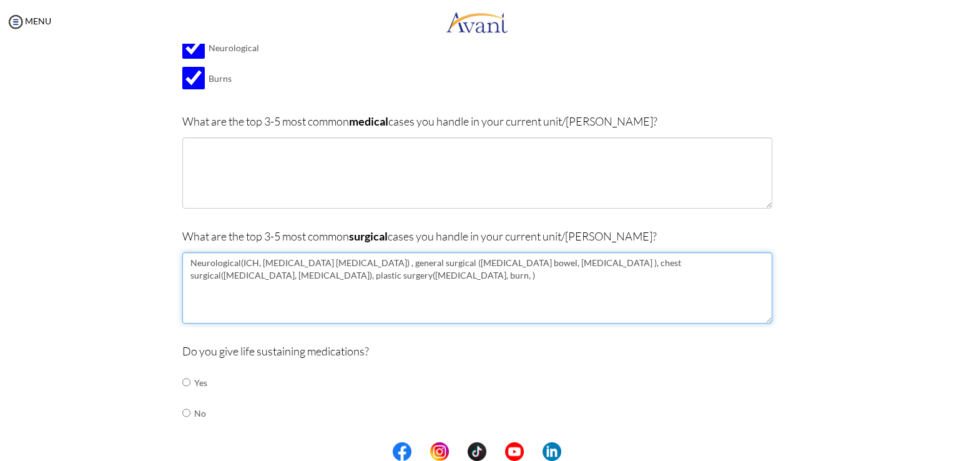
type textarea "Neurological(ICH, Aneurysm rupture) , general surgical (ischemia bowel, ileus )…"
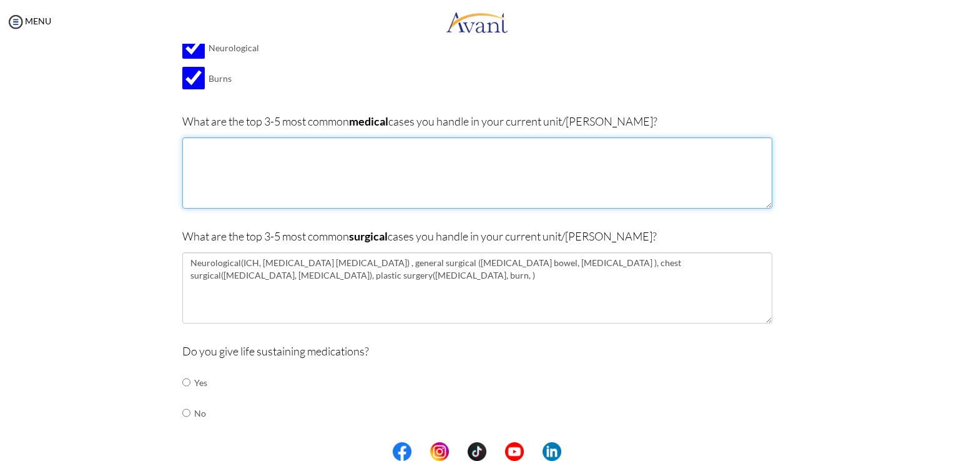
click at [580, 181] on textarea at bounding box center [477, 172] width 590 height 71
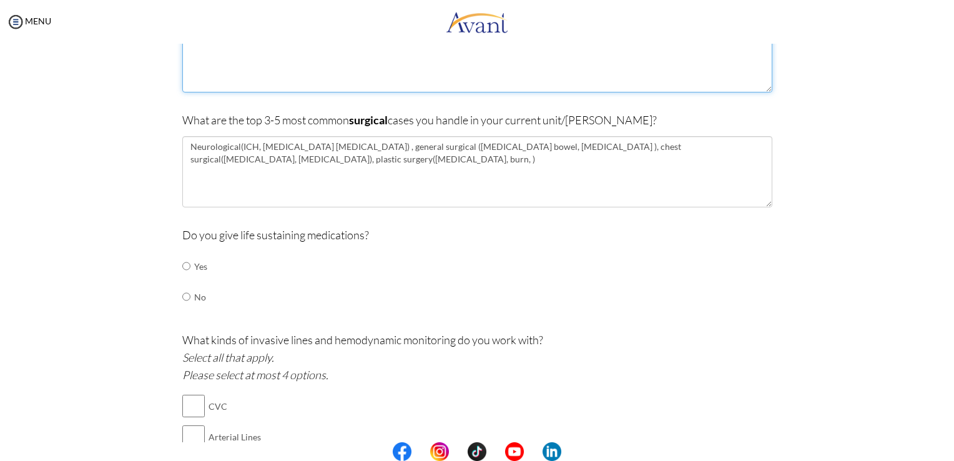
scroll to position [358, 0]
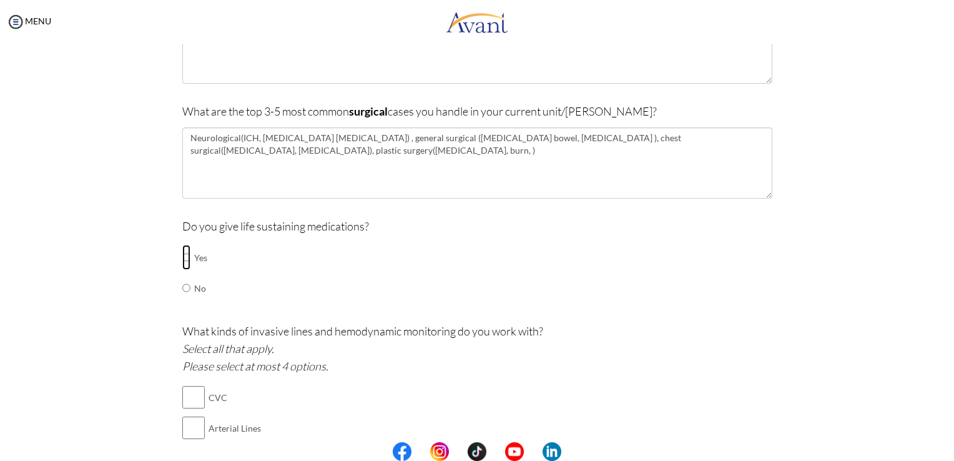
click at [182, 255] on input "radio" at bounding box center [186, 257] width 8 height 25
radio input "true"
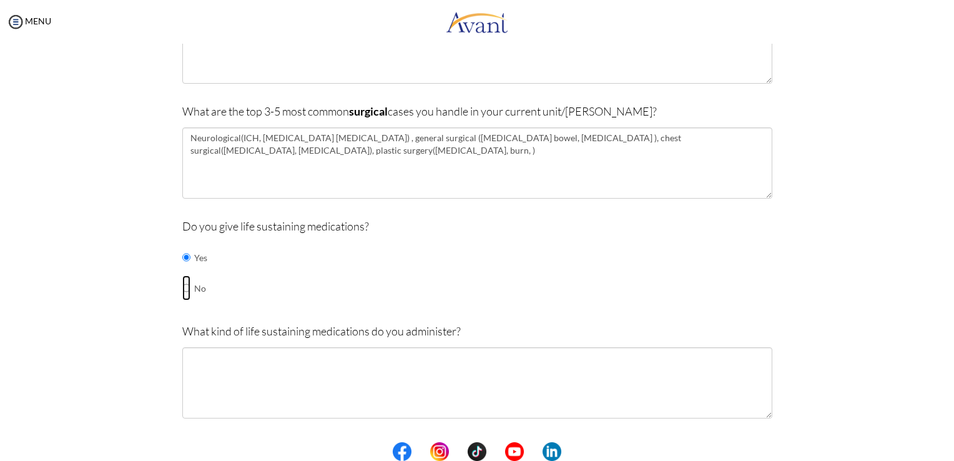
click at [182, 285] on input "radio" at bounding box center [186, 287] width 8 height 25
radio input "true"
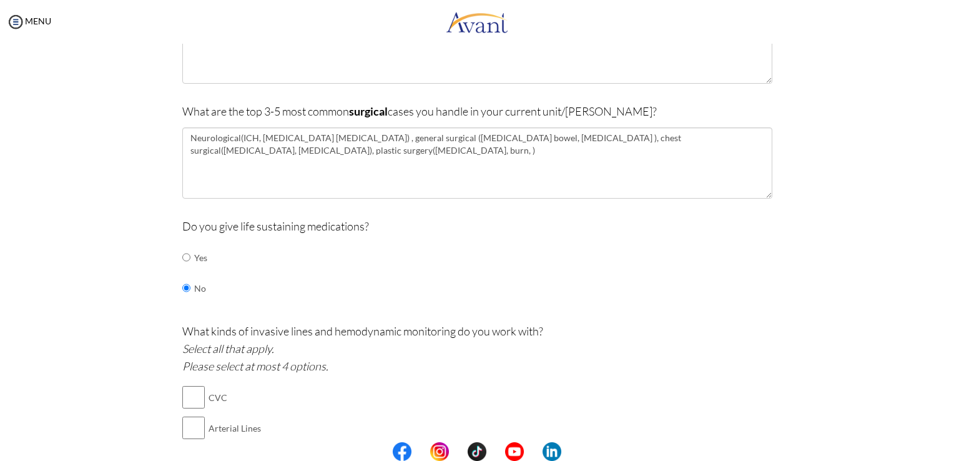
click at [194, 248] on td "Yes" at bounding box center [200, 257] width 13 height 31
click at [190, 254] on td at bounding box center [192, 257] width 4 height 31
click at [183, 256] on input "radio" at bounding box center [186, 257] width 8 height 25
radio input "true"
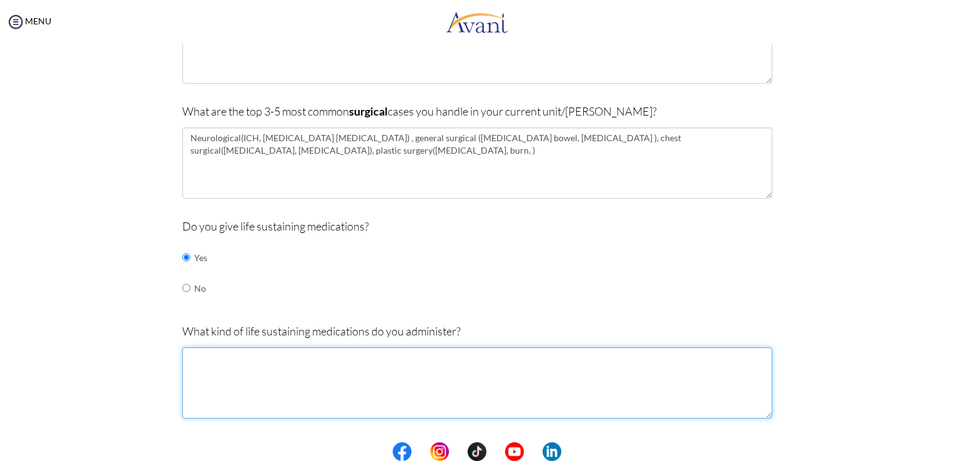
drag, startPoint x: 303, startPoint y: 379, endPoint x: 507, endPoint y: 409, distance: 206.2
click at [305, 379] on textarea at bounding box center [477, 382] width 590 height 71
type textarea "b"
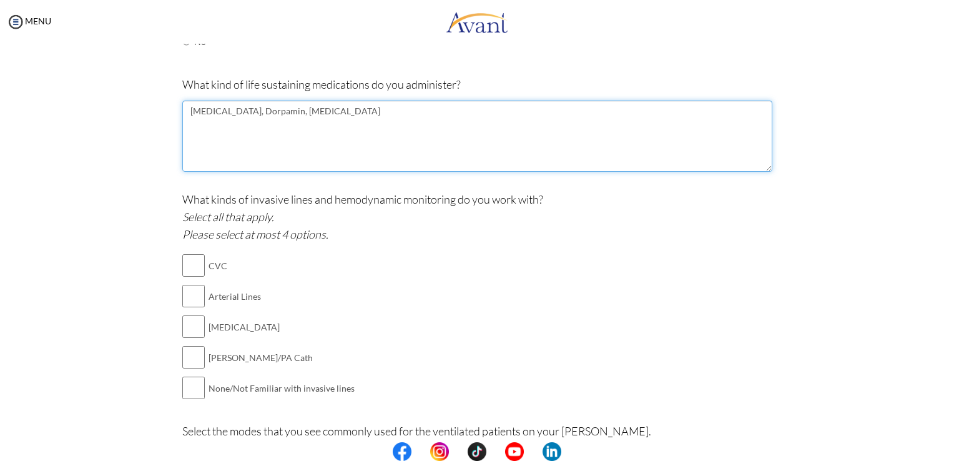
scroll to position [607, 0]
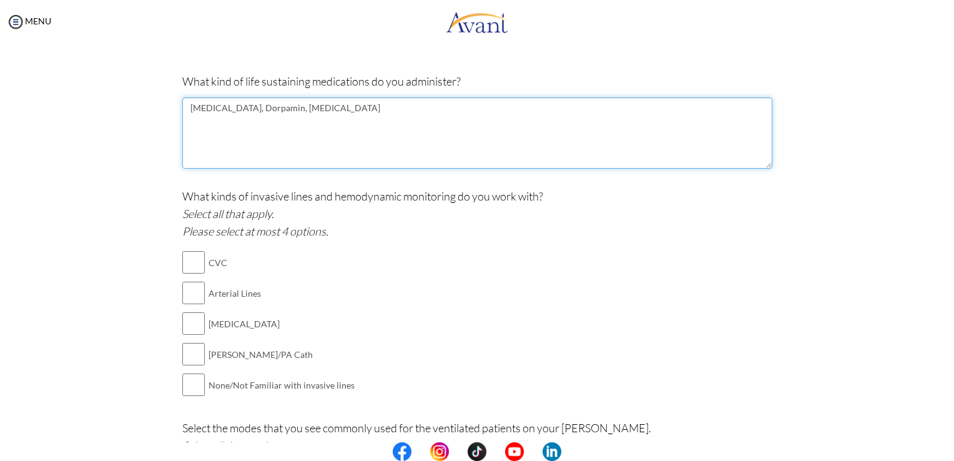
type textarea "epinephrine, Dorpamin, Levophed"
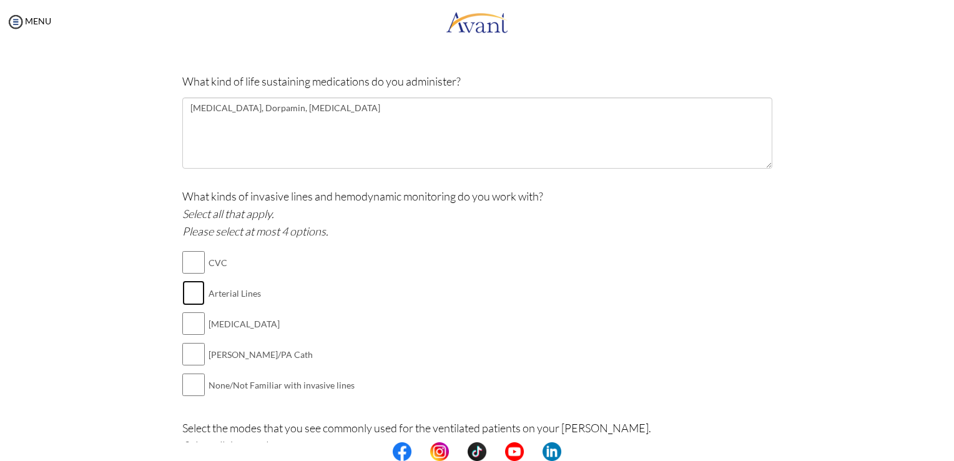
click at [185, 291] on input "checkbox" at bounding box center [193, 292] width 22 height 25
checkbox input "true"
click at [182, 323] on input "checkbox" at bounding box center [193, 323] width 22 height 25
checkbox input "true"
click at [192, 253] on input "checkbox" at bounding box center [193, 262] width 22 height 25
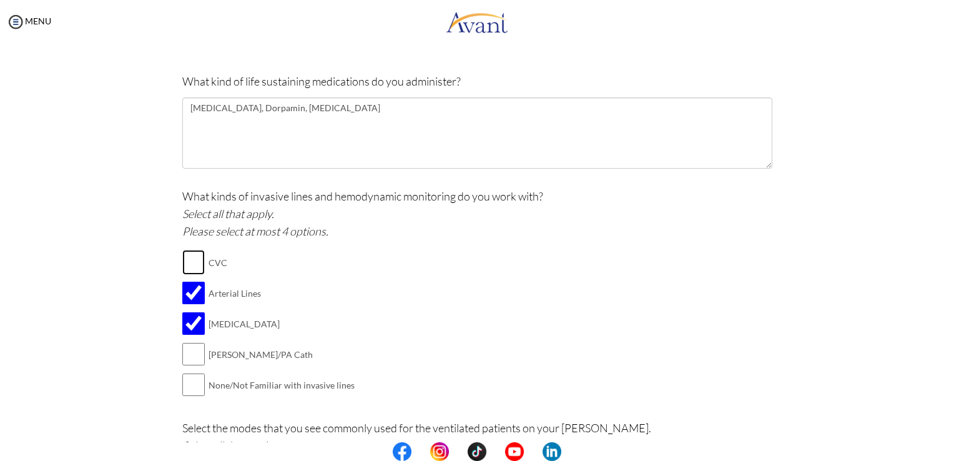
checkbox input "true"
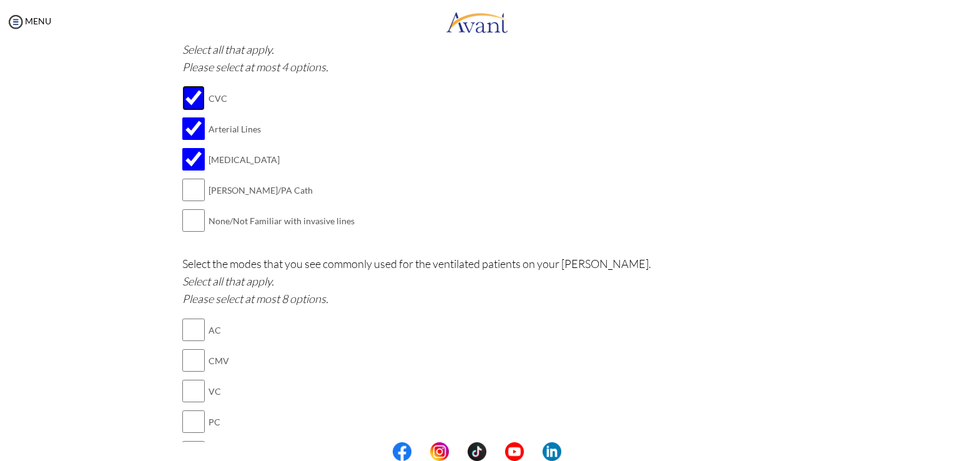
scroll to position [774, 0]
click at [182, 356] on input "checkbox" at bounding box center [193, 357] width 22 height 25
checkbox input "true"
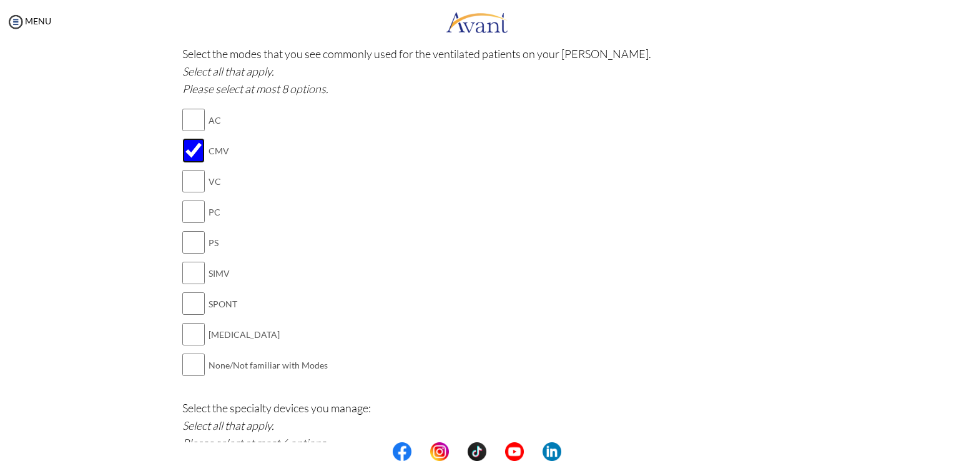
scroll to position [982, 0]
click at [183, 238] on input "checkbox" at bounding box center [193, 241] width 22 height 25
checkbox input "true"
click at [182, 330] on input "checkbox" at bounding box center [193, 333] width 22 height 25
checkbox input "true"
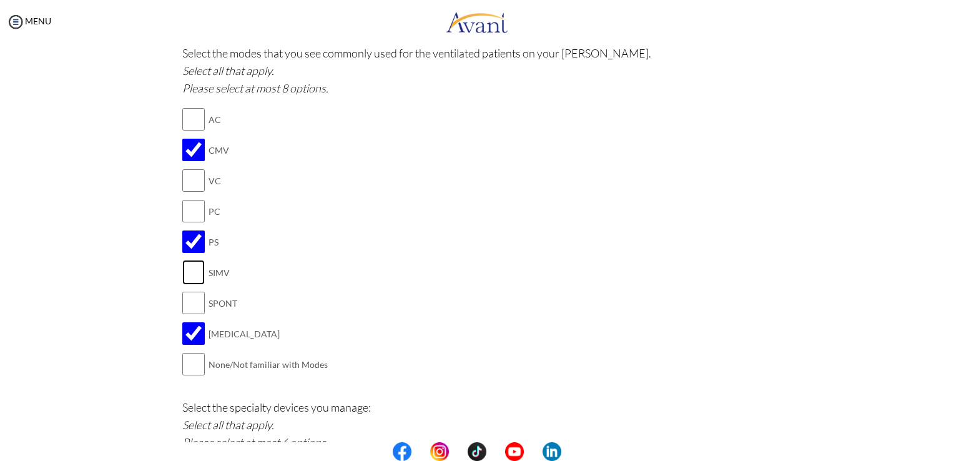
click at [188, 271] on input "checkbox" at bounding box center [193, 272] width 22 height 25
checkbox input "true"
click at [195, 113] on input "checkbox" at bounding box center [193, 119] width 22 height 25
checkbox input "true"
click at [189, 212] on input "checkbox" at bounding box center [193, 210] width 22 height 25
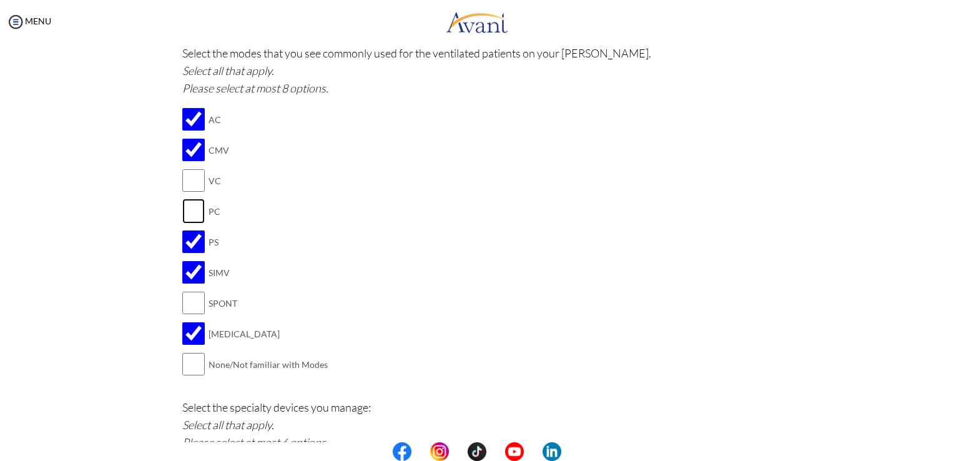
checkbox input "true"
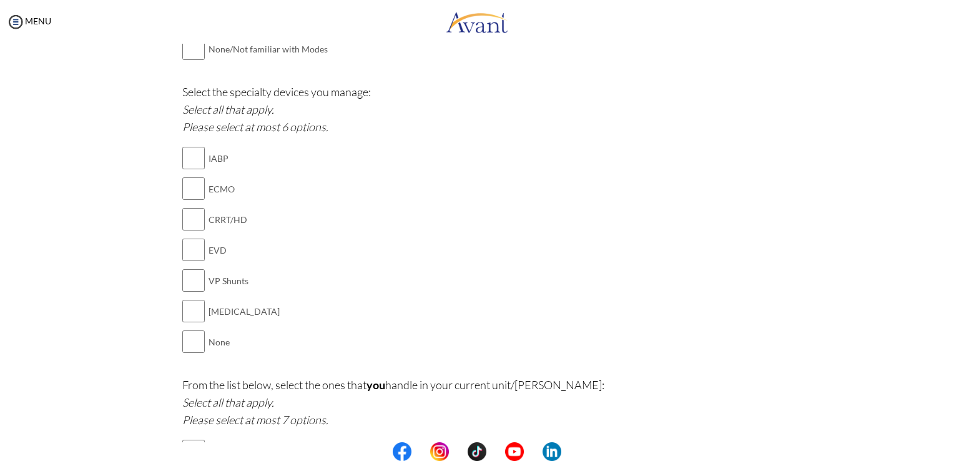
scroll to position [1314, 0]
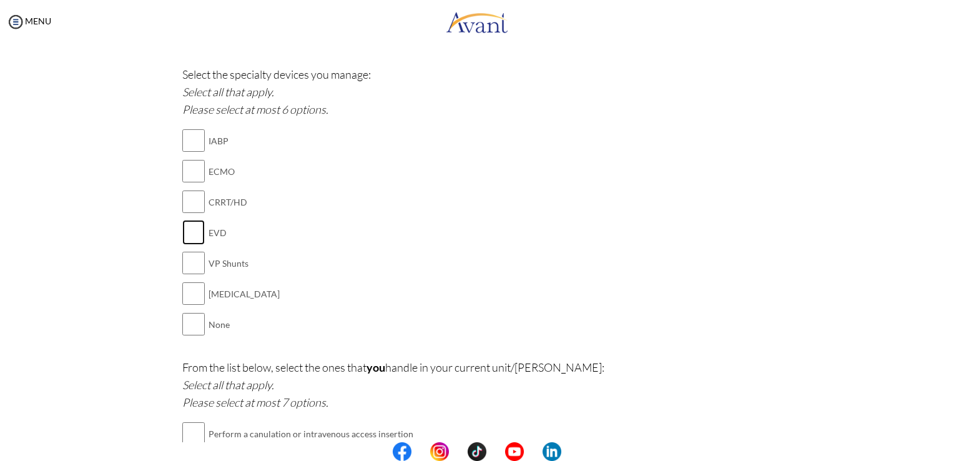
click at [187, 223] on input "checkbox" at bounding box center [193, 232] width 22 height 25
checkbox input "true"
click at [187, 288] on input "checkbox" at bounding box center [193, 293] width 22 height 25
checkbox input "true"
click at [182, 206] on input "checkbox" at bounding box center [193, 201] width 22 height 25
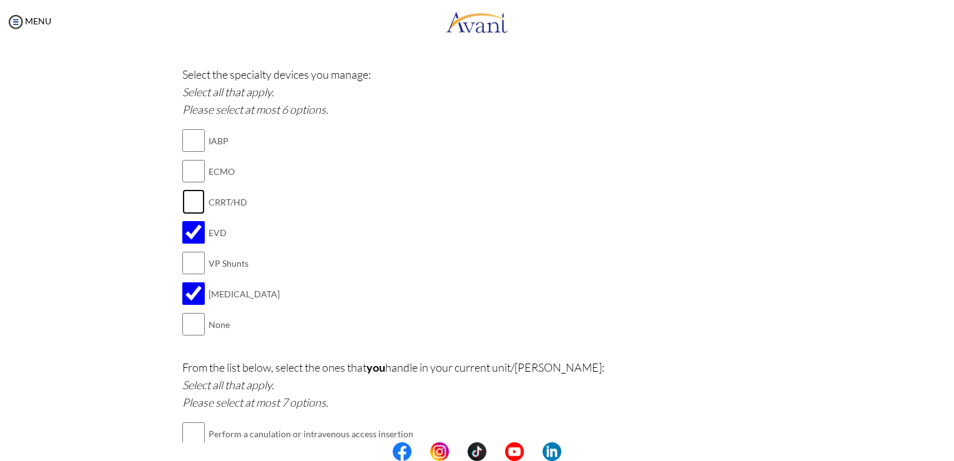
checkbox input "true"
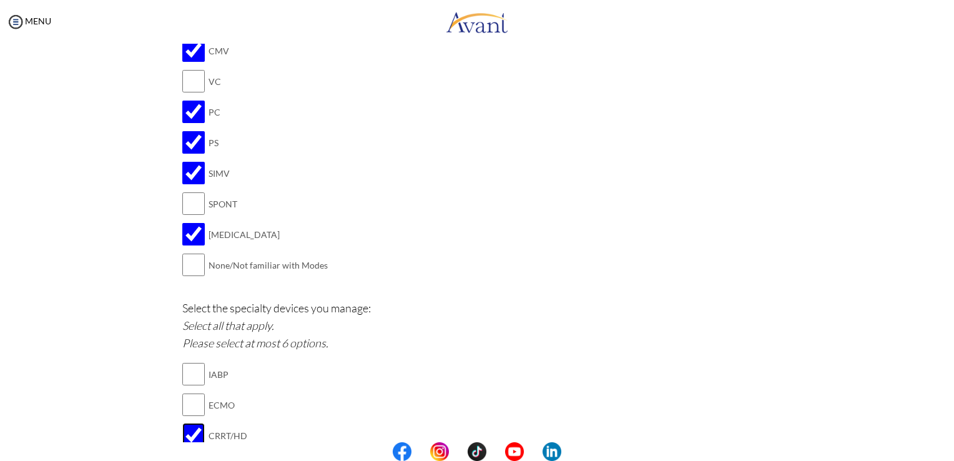
scroll to position [1189, 0]
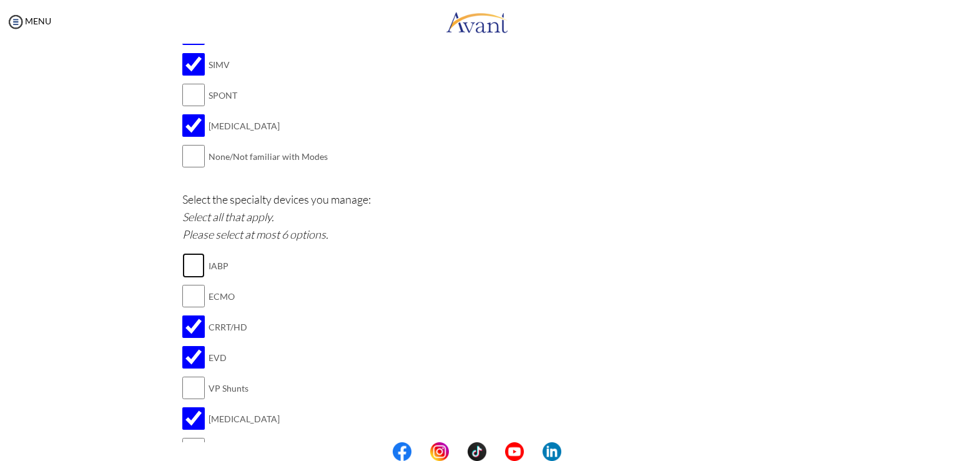
click at [188, 259] on input "checkbox" at bounding box center [193, 265] width 22 height 25
checkbox input "true"
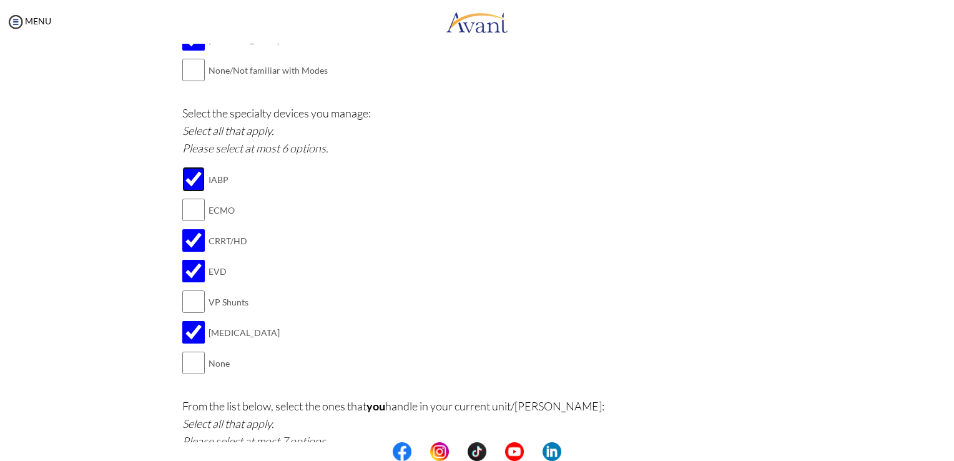
scroll to position [1481, 0]
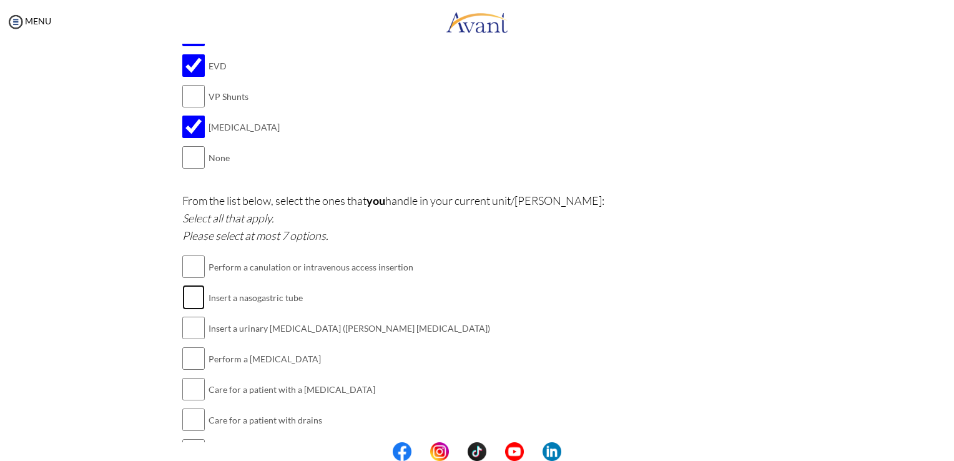
click at [190, 296] on input "checkbox" at bounding box center [193, 297] width 22 height 25
checkbox input "true"
click at [182, 323] on input "checkbox" at bounding box center [193, 327] width 22 height 25
checkbox input "true"
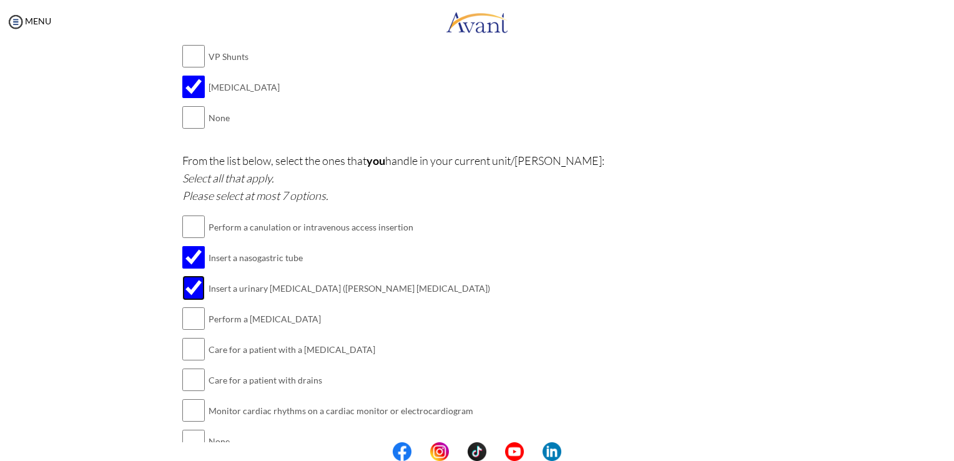
scroll to position [1523, 0]
click at [195, 315] on input "checkbox" at bounding box center [193, 316] width 22 height 25
checkbox input "true"
click at [187, 343] on input "checkbox" at bounding box center [193, 347] width 22 height 25
checkbox input "true"
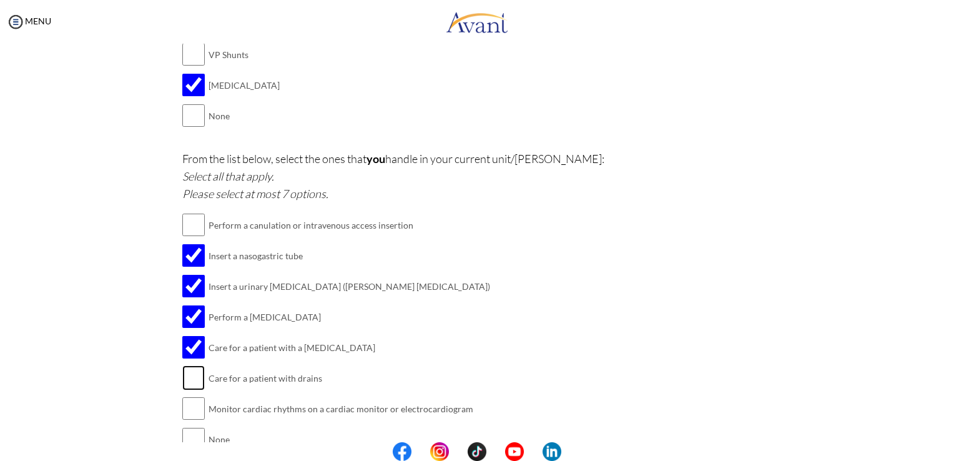
click at [193, 373] on input "checkbox" at bounding box center [193, 377] width 22 height 25
checkbox input "true"
click at [192, 404] on input "checkbox" at bounding box center [193, 408] width 22 height 25
checkbox input "true"
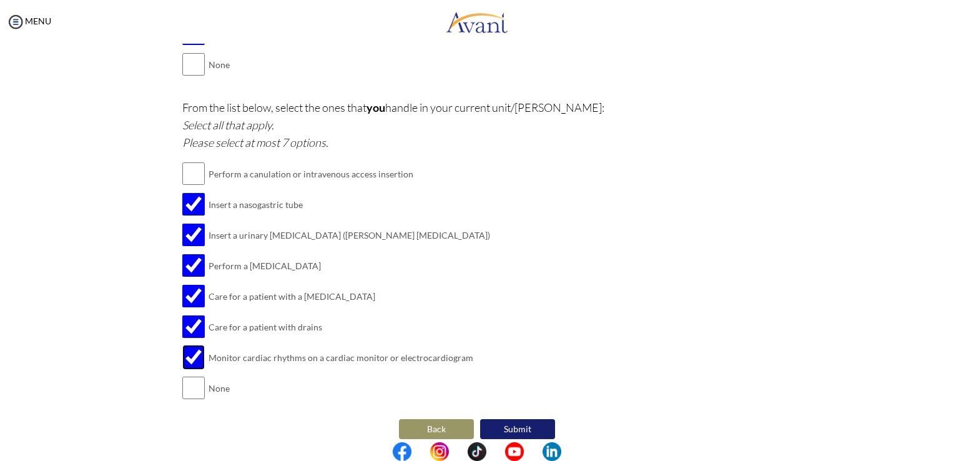
scroll to position [1581, 0]
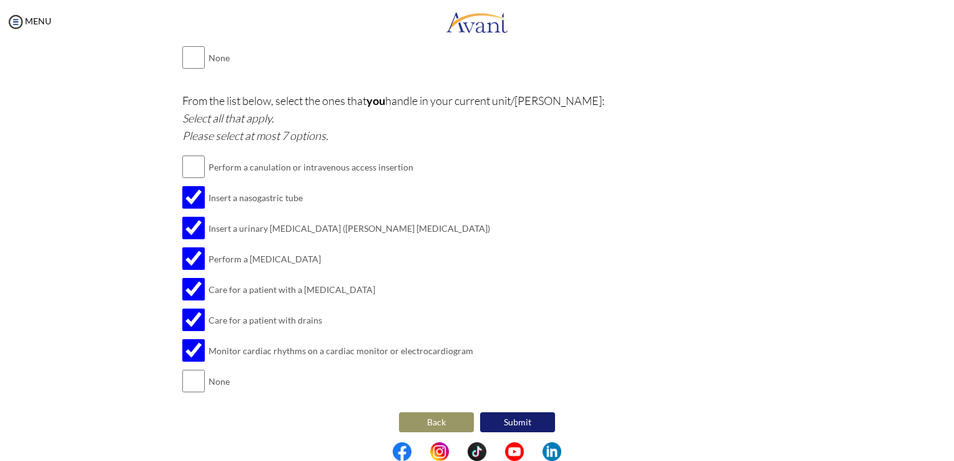
click at [510, 420] on button "Submit" at bounding box center [517, 422] width 75 height 20
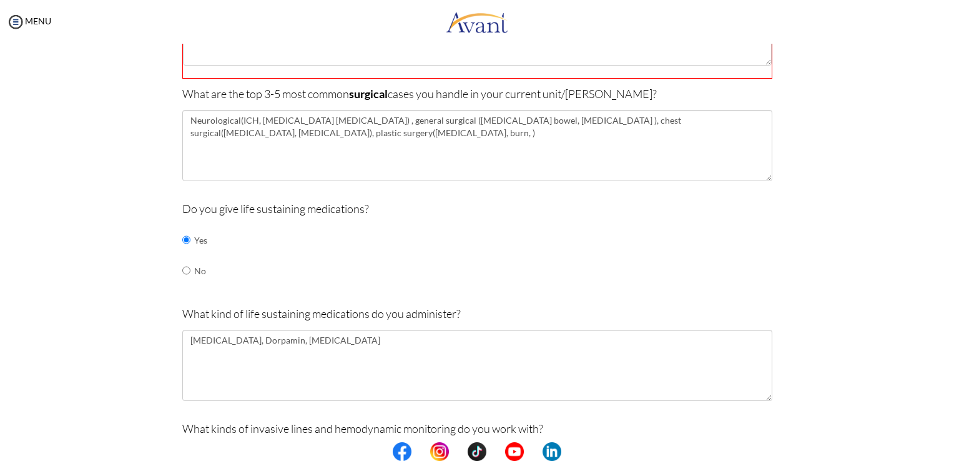
scroll to position [209, 0]
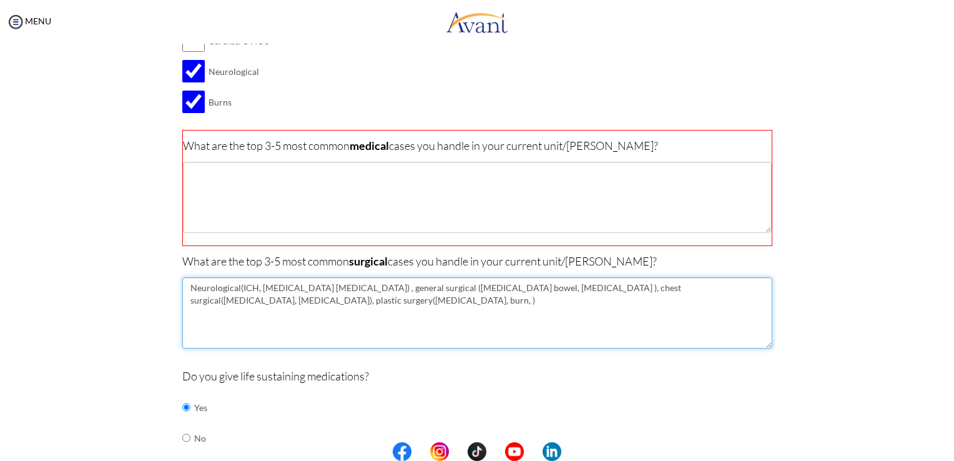
click at [474, 323] on textarea "Neurological(ICH, Aneurysm rupture) , general surgical (ischemia bowel, ileus )…" at bounding box center [477, 312] width 590 height 71
type textarea "Neurological(ICH, Aneurysm rupture) , general surgical (ischemia bowel, ileus )…"
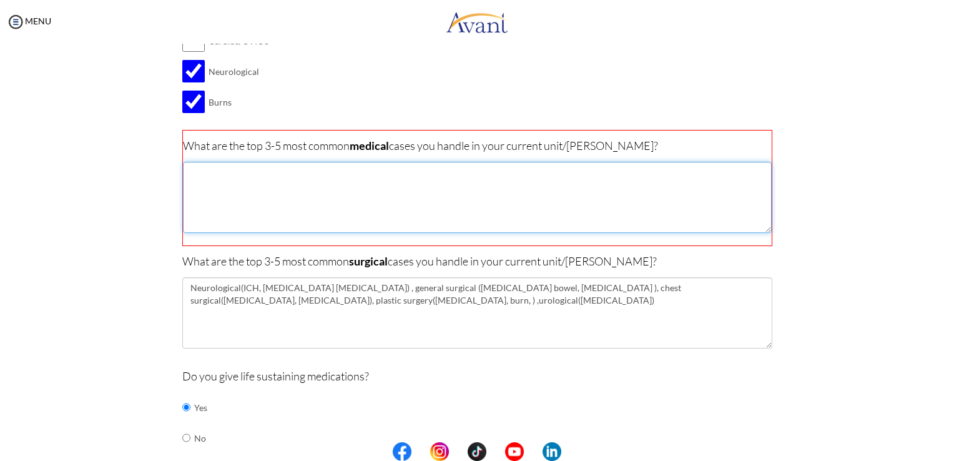
click at [486, 229] on textarea at bounding box center [477, 197] width 589 height 71
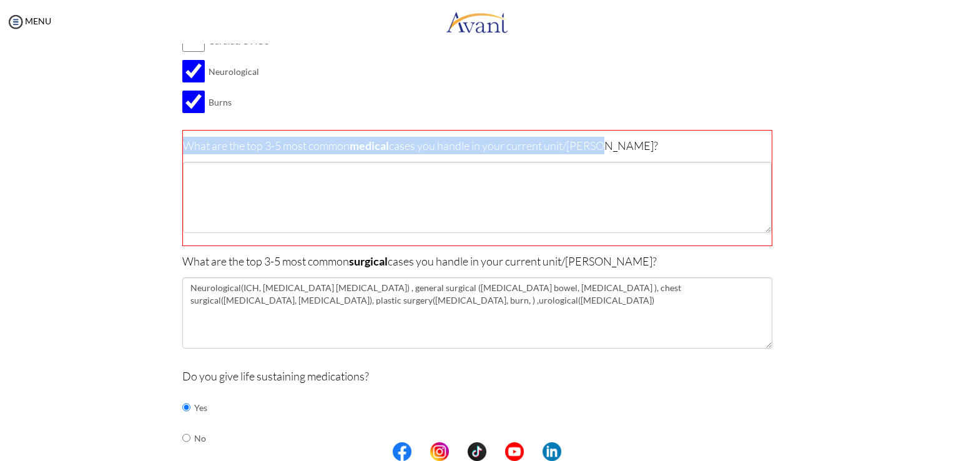
drag, startPoint x: 624, startPoint y: 147, endPoint x: 154, endPoint y: 148, distance: 470.6
copy p "What are the top 3-5 most common medical cases you handle in your current unit/…"
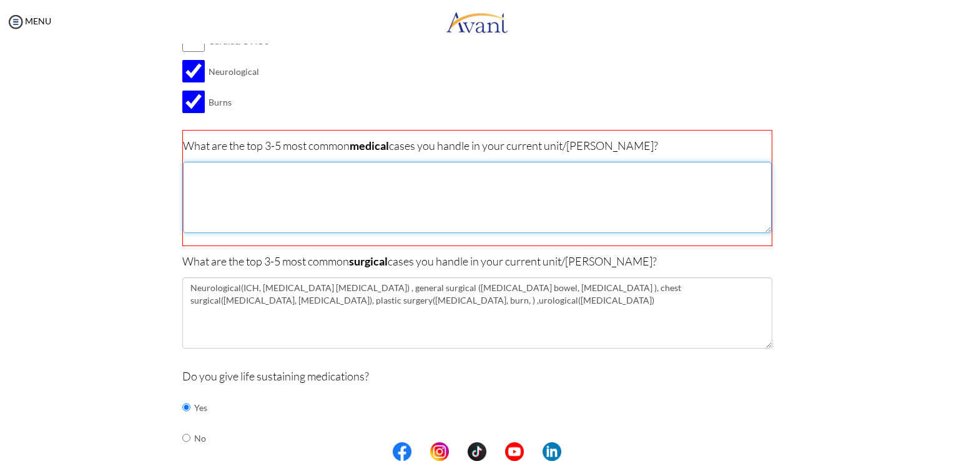
click at [498, 193] on textarea at bounding box center [477, 197] width 589 height 71
type textarea "r"
type textarea "ARF,CRF (place CRRT machine),"
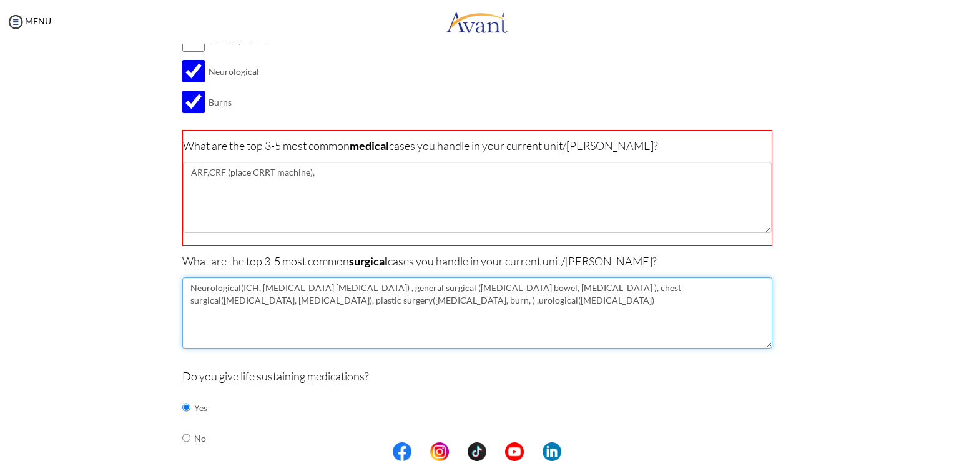
click at [475, 291] on textarea "Neurological(ICH, Aneurysm rupture) , general surgical (ischemia bowel, ileus )…" at bounding box center [477, 312] width 590 height 71
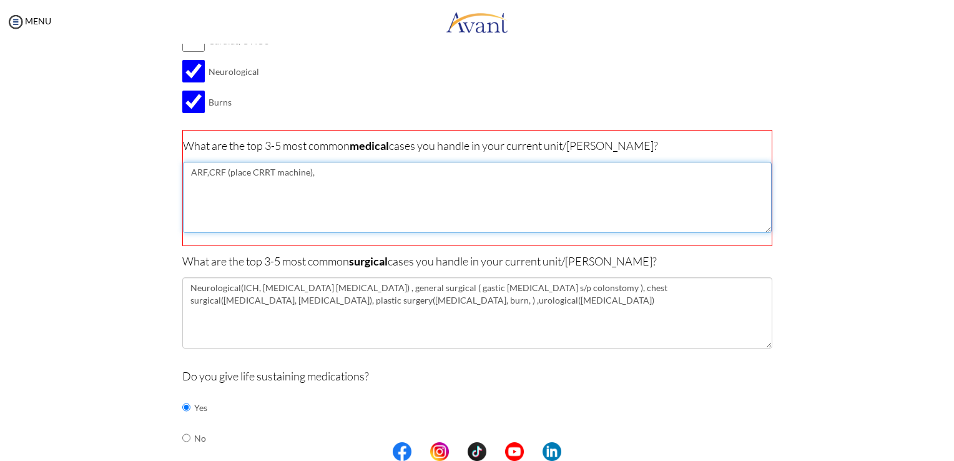
click at [664, 204] on textarea "ARF,CRF (place CRRT machine)," at bounding box center [477, 197] width 589 height 71
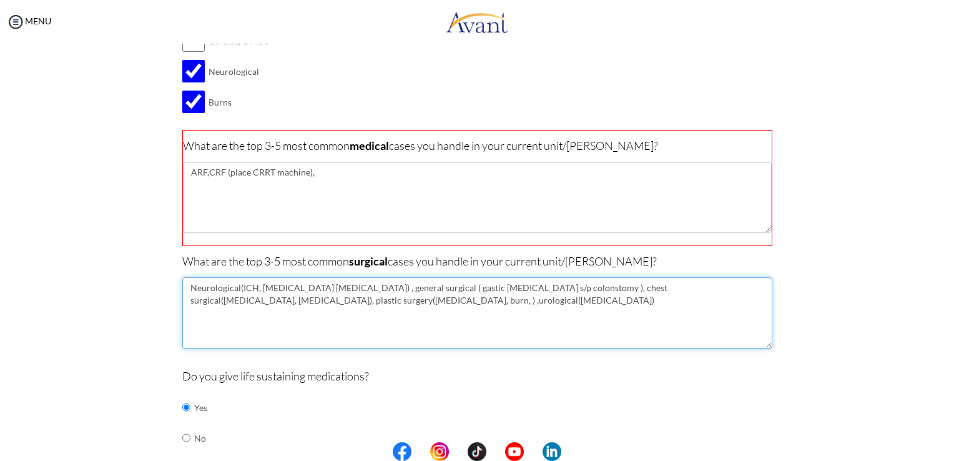
click at [506, 288] on textarea "Neurological(ICH, Aneurysm rupture) , general surgical ( gastic cancer s/p colo…" at bounding box center [477, 312] width 590 height 71
type textarea "Neurological(ICH, Aneurysm rupture) , general surgical ( gastic cancer, ileus e…"
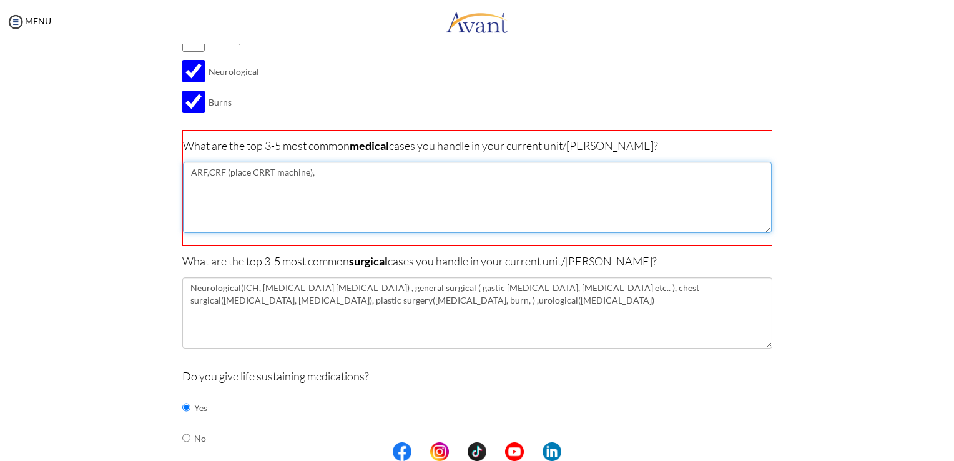
click at [553, 208] on textarea "ARF,CRF (place CRRT machine)," at bounding box center [477, 197] width 589 height 71
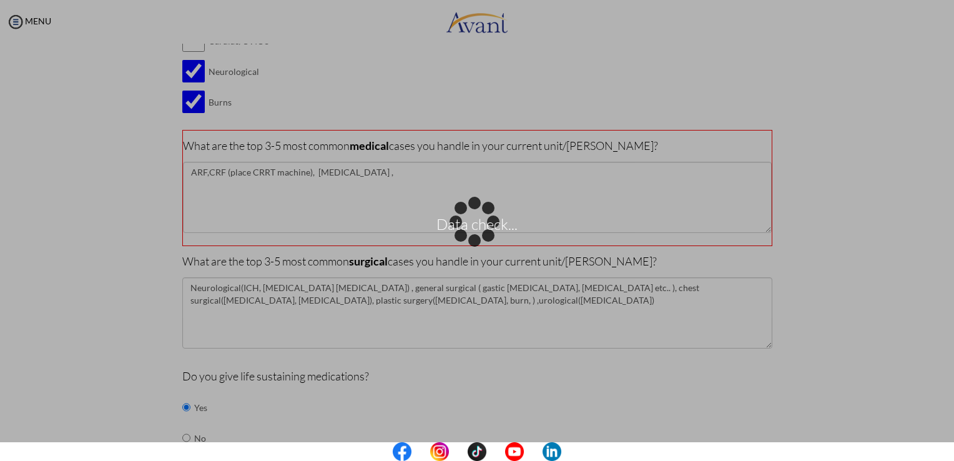
click at [468, 222] on div "Data check..." at bounding box center [476, 230] width 17 height 17
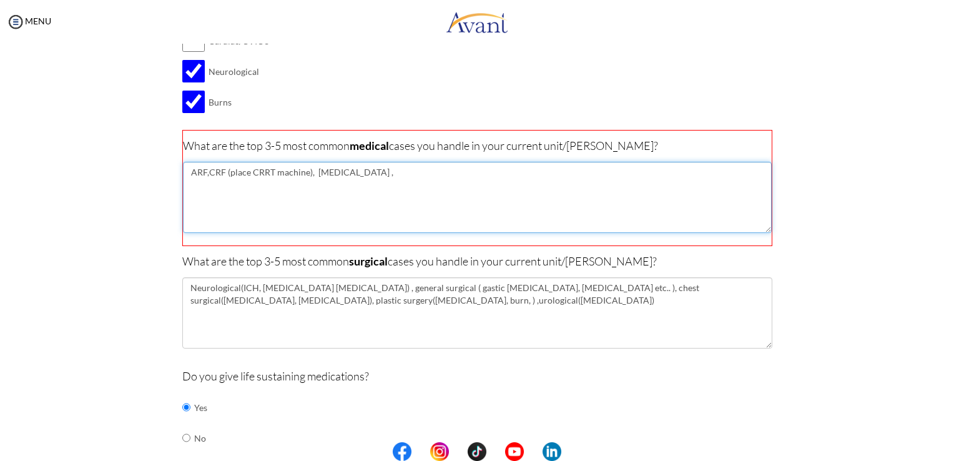
click at [396, 188] on textarea "ARF,CRF (place CRRT machine), hypertension ," at bounding box center [477, 197] width 589 height 71
paste textarea "septic shock"
paste textarea "respiratory failure requiring ventilator support"
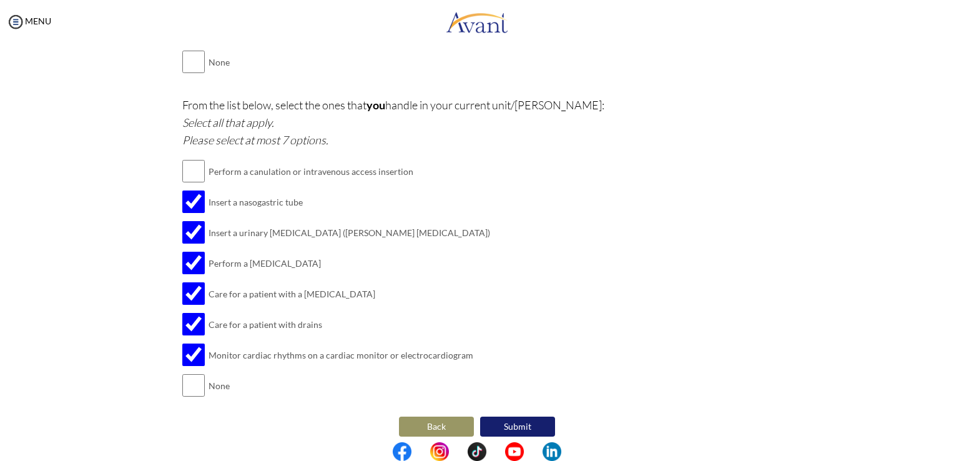
scroll to position [1582, 0]
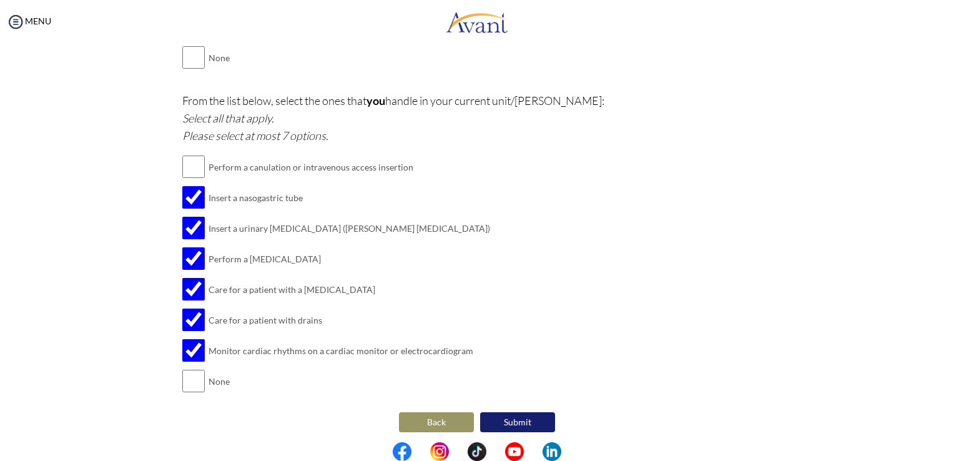
type textarea "ARF,CRF (place CRRT machine), hypertension ,septic shock, pneumonia, respirator…"
click at [504, 419] on button "Submit" at bounding box center [517, 422] width 75 height 20
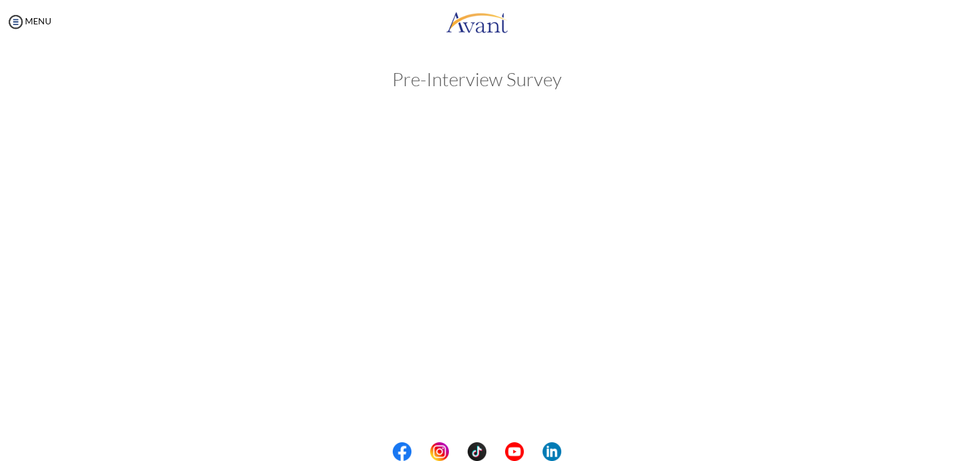
scroll to position [0, 0]
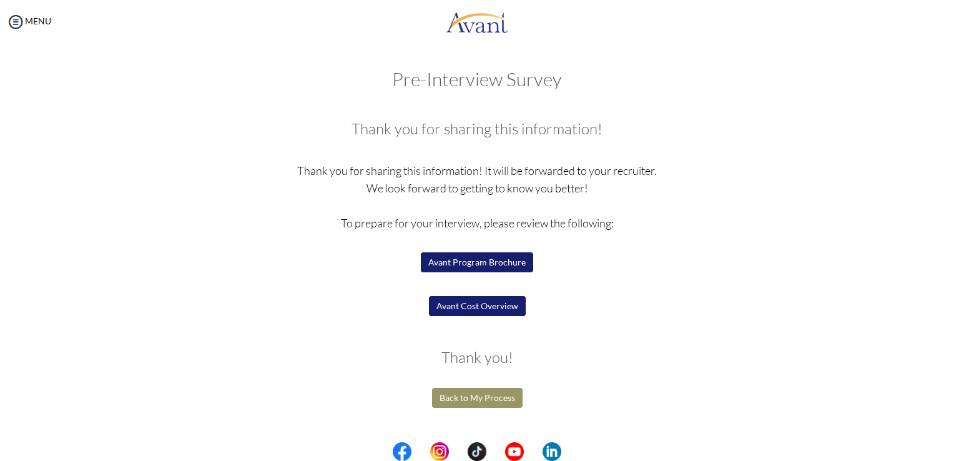
click at [514, 267] on button "Avant Program Brochure" at bounding box center [477, 262] width 112 height 20
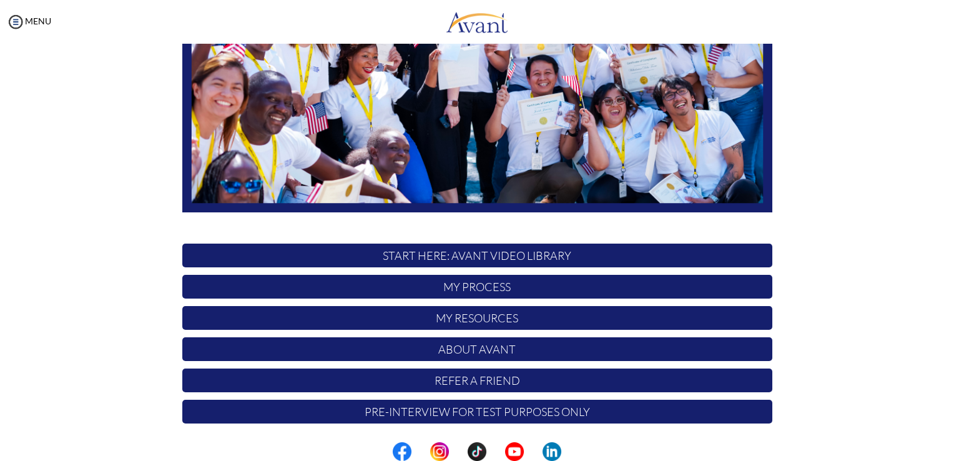
scroll to position [232, 0]
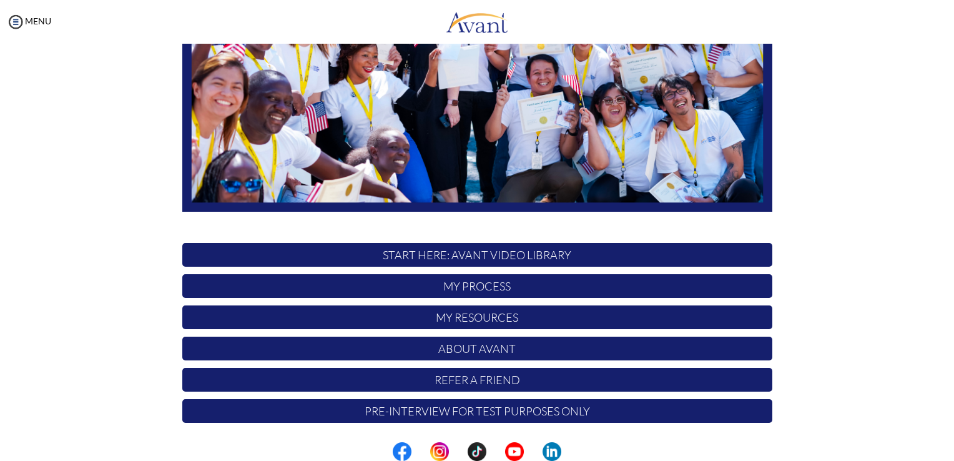
click at [540, 255] on p "START HERE: Avant Video Library" at bounding box center [477, 255] width 590 height 24
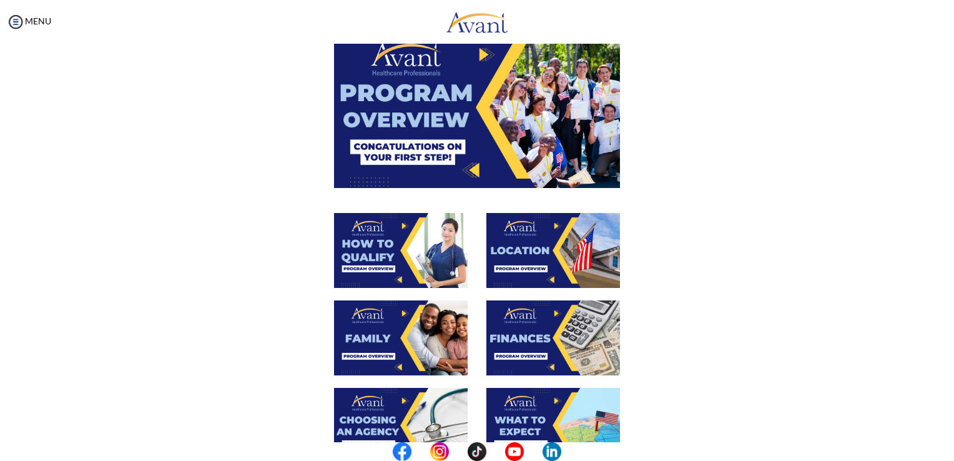
scroll to position [41, 0]
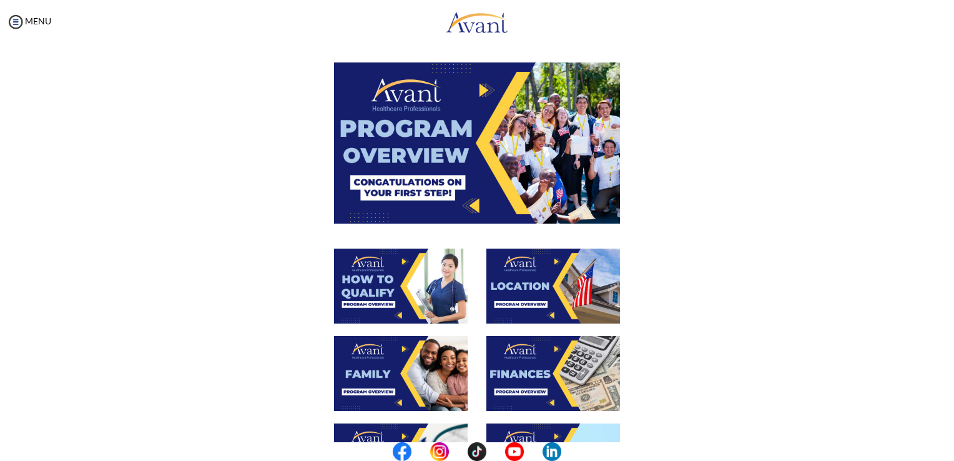
click at [413, 278] on img at bounding box center [401, 285] width 134 height 75
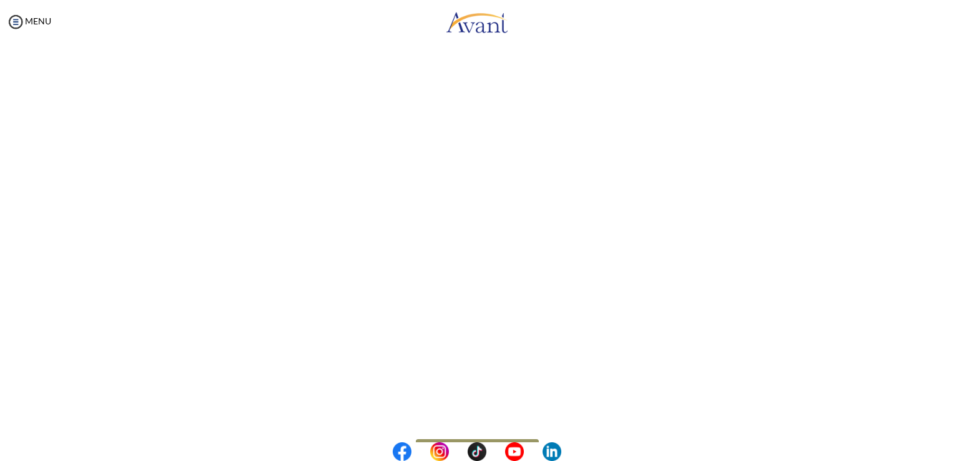
scroll to position [125, 0]
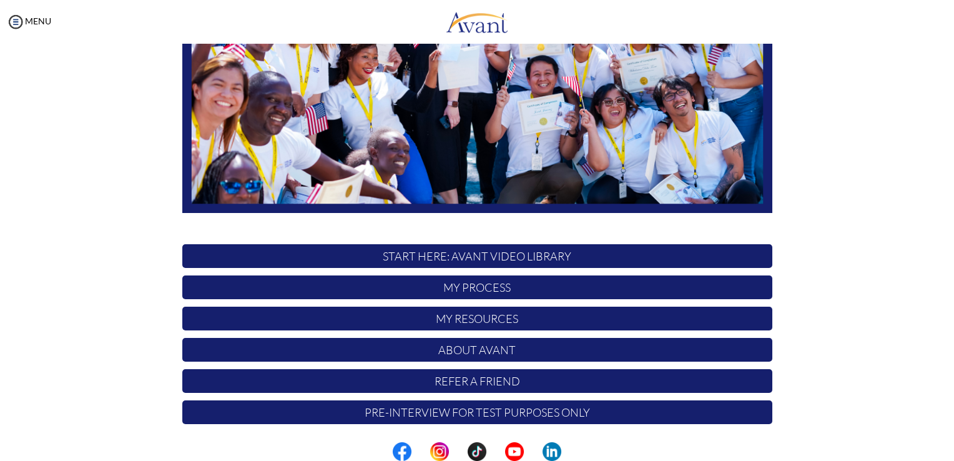
scroll to position [232, 0]
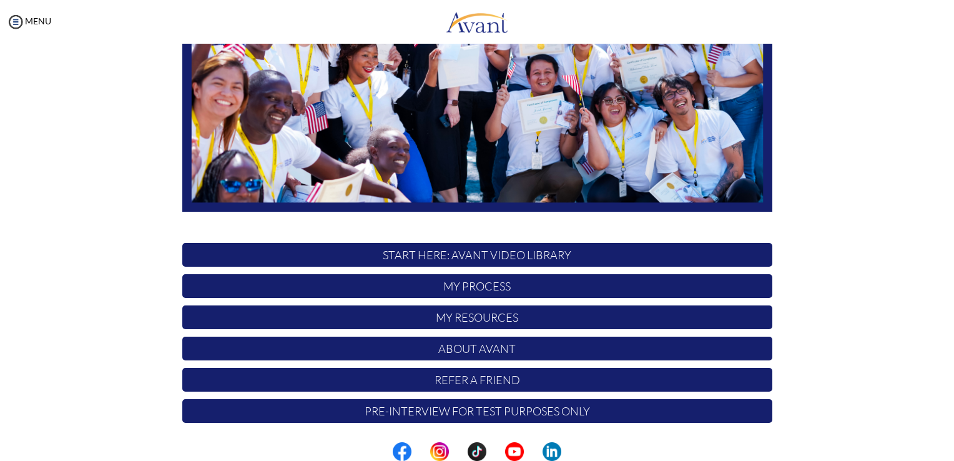
click at [494, 318] on p "My Resources" at bounding box center [477, 317] width 590 height 24
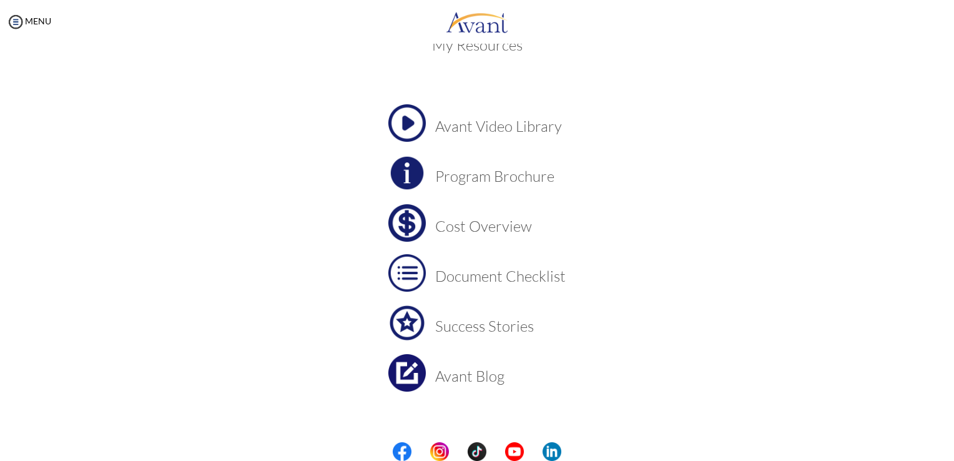
scroll to position [43, 0]
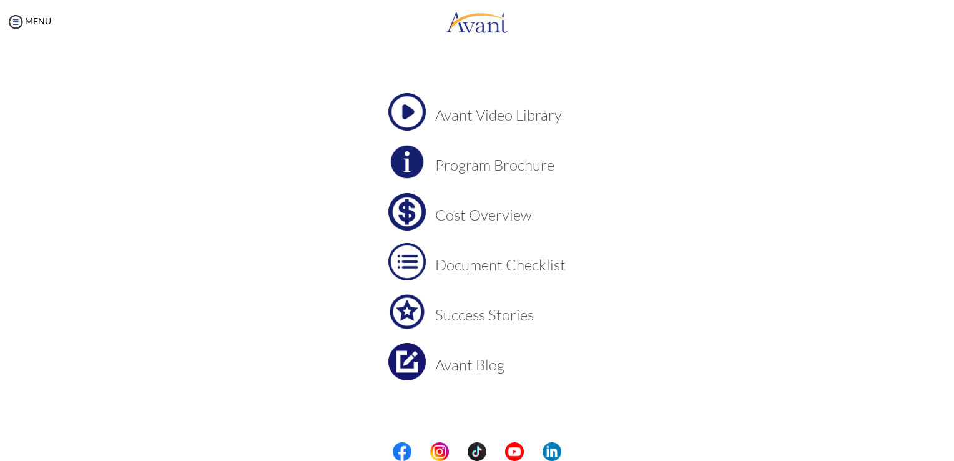
click at [490, 218] on h3 "Cost Overview" at bounding box center [500, 215] width 130 height 16
click at [492, 320] on h3 "Success Stories" at bounding box center [500, 314] width 130 height 16
click at [533, 270] on h3 "Document Checklist" at bounding box center [500, 264] width 130 height 16
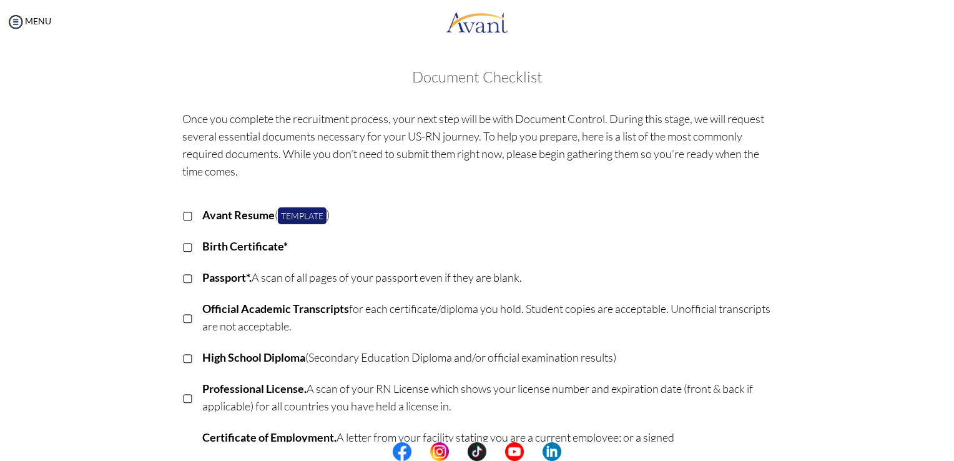
scroll to position [41, 0]
